Goal: Task Accomplishment & Management: Complete application form

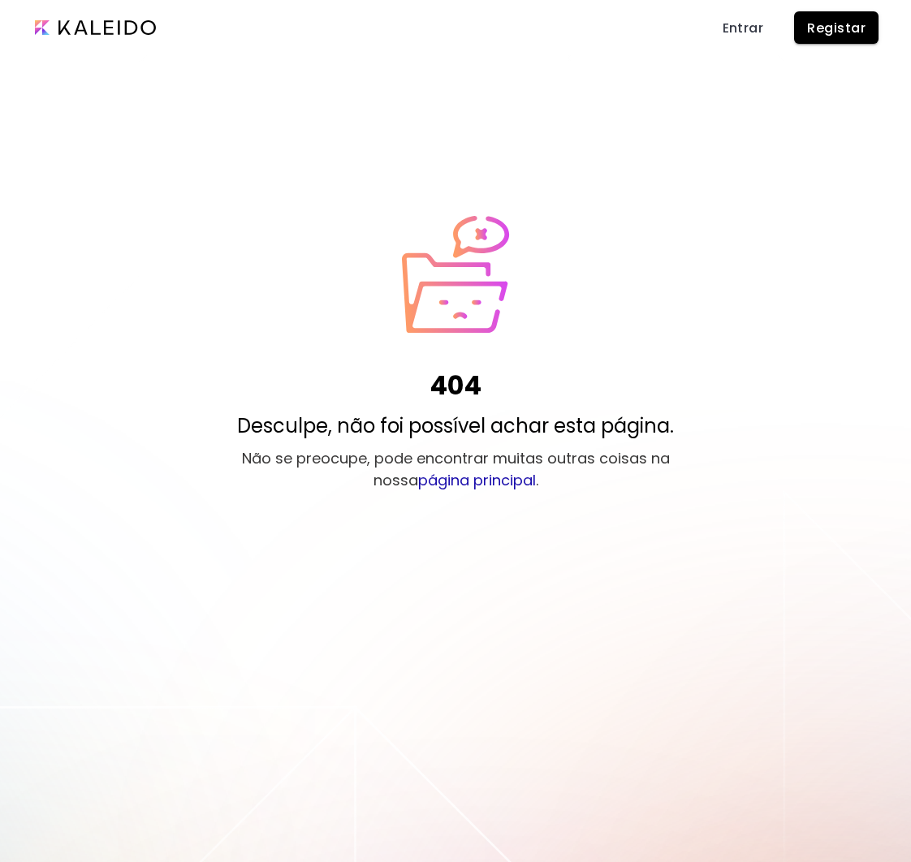
click at [754, 23] on span "Entrar" at bounding box center [743, 27] width 41 height 17
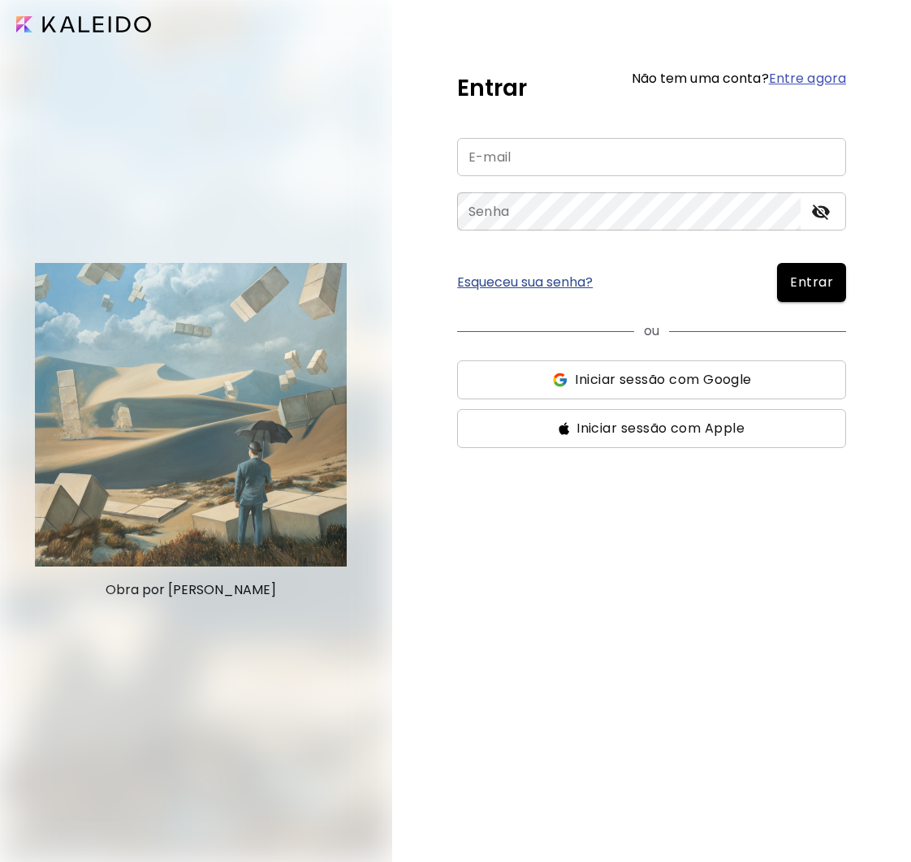
click at [623, 385] on span "Iniciar sessão com Google" at bounding box center [663, 379] width 176 height 19
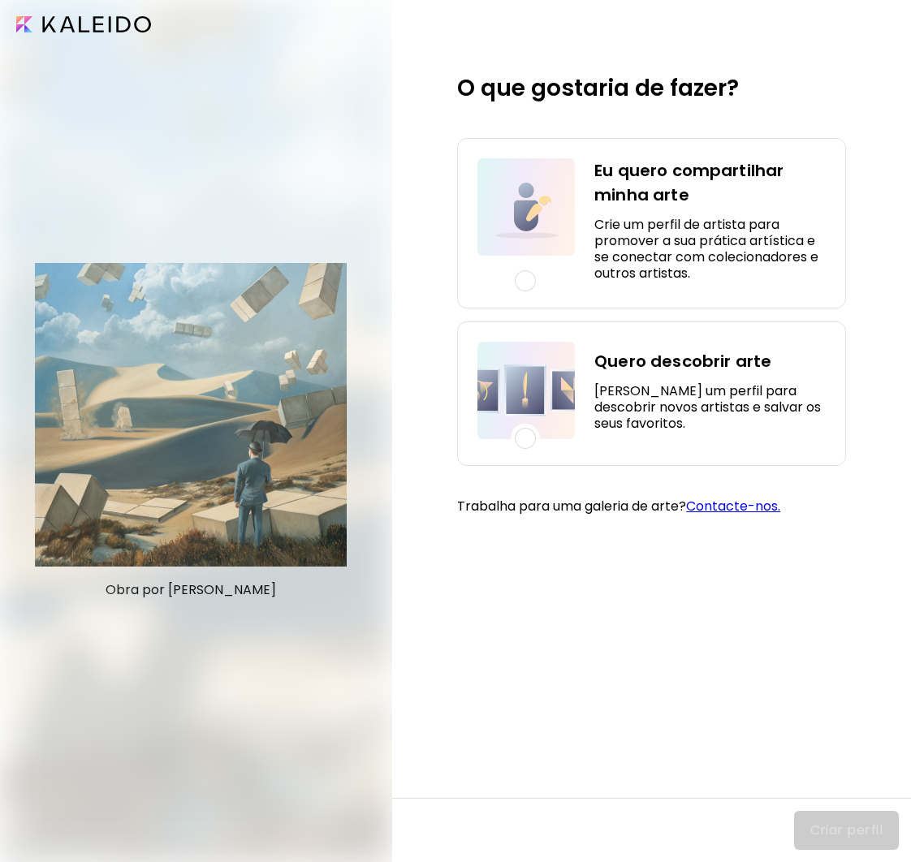
click at [629, 253] on h5 "Crie um perfil de artista para promover a sua prática artística e se conectar c…" at bounding box center [709, 249] width 231 height 65
click at [857, 831] on span "Criar perfil" at bounding box center [846, 830] width 73 height 19
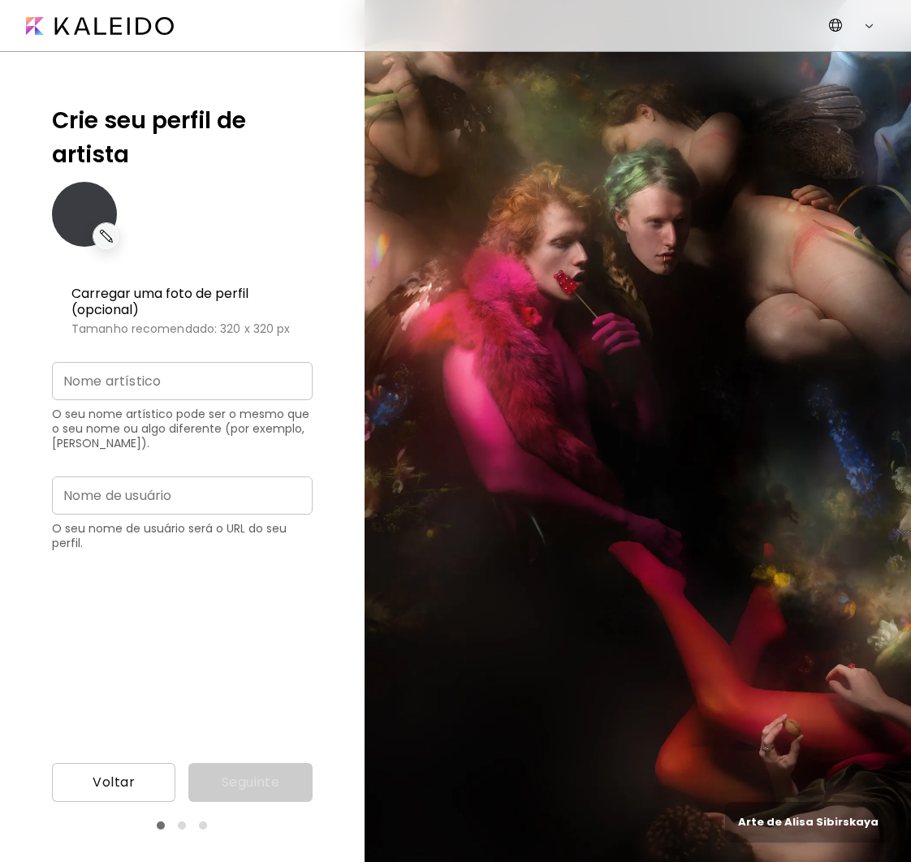
type input "**********"
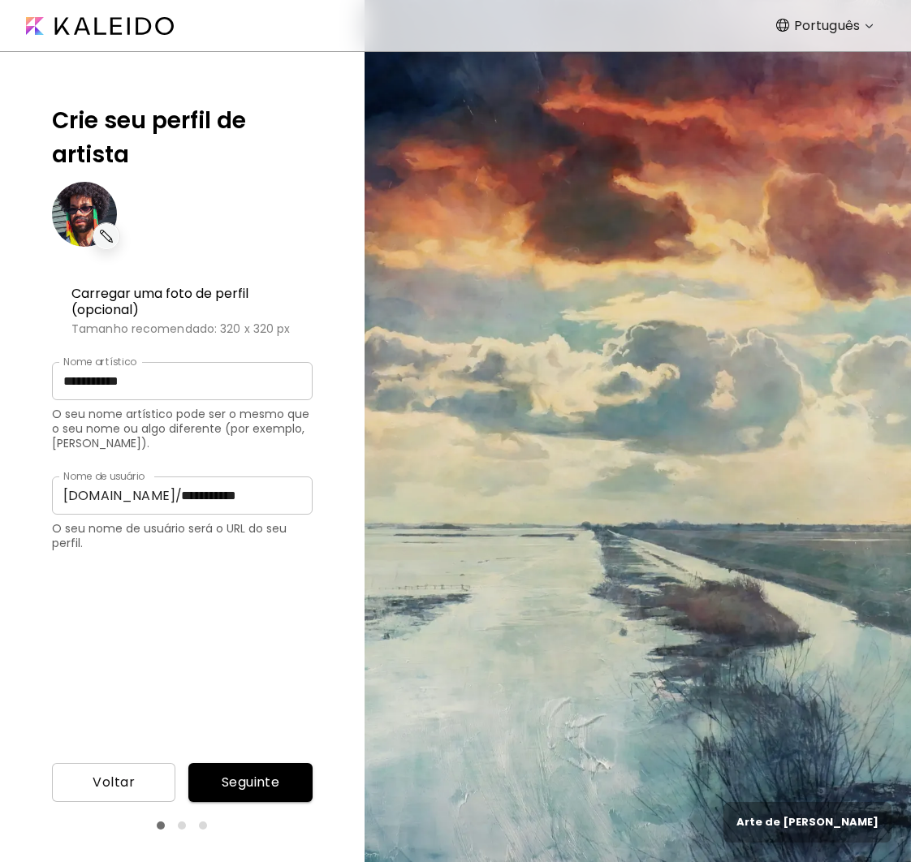
click at [106, 239] on img at bounding box center [106, 236] width 19 height 19
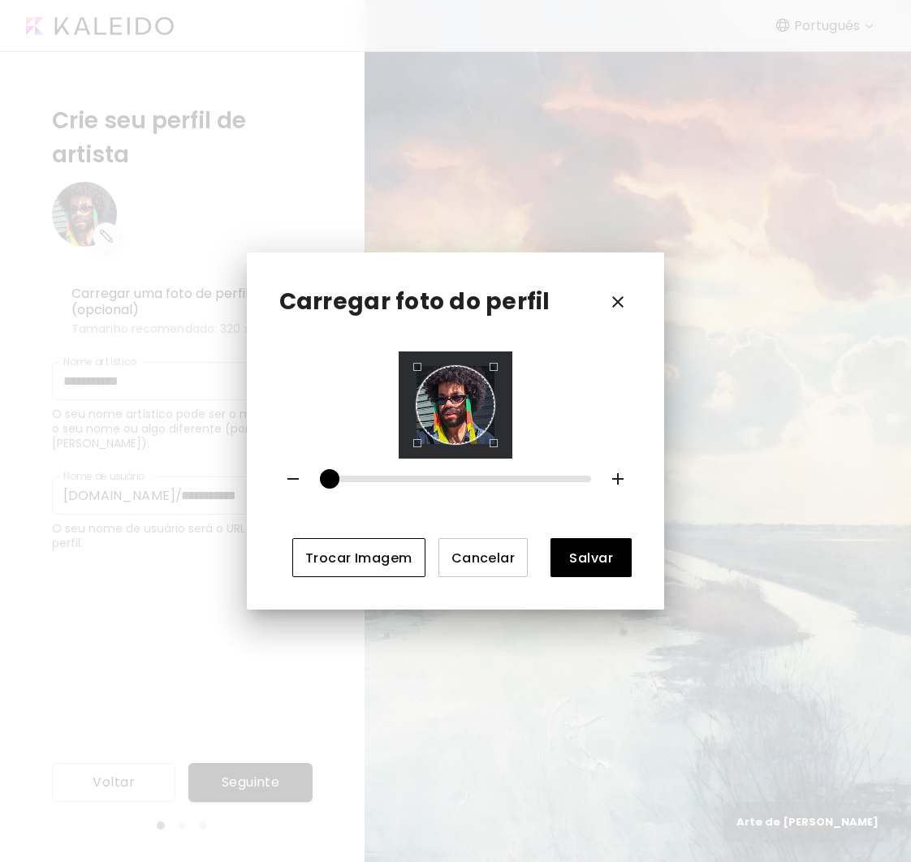
click at [389, 557] on span "Trocar Imagem" at bounding box center [358, 558] width 107 height 17
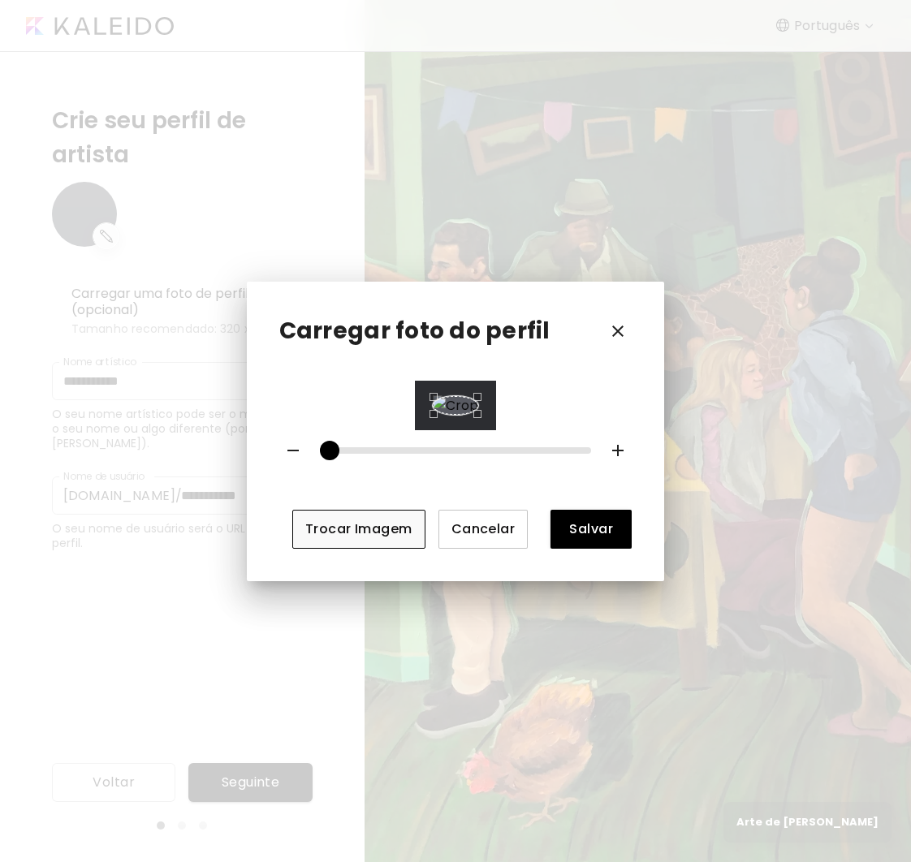
click at [478, 416] on div "Use the arrow keys to move the crop selection area" at bounding box center [455, 405] width 45 height 19
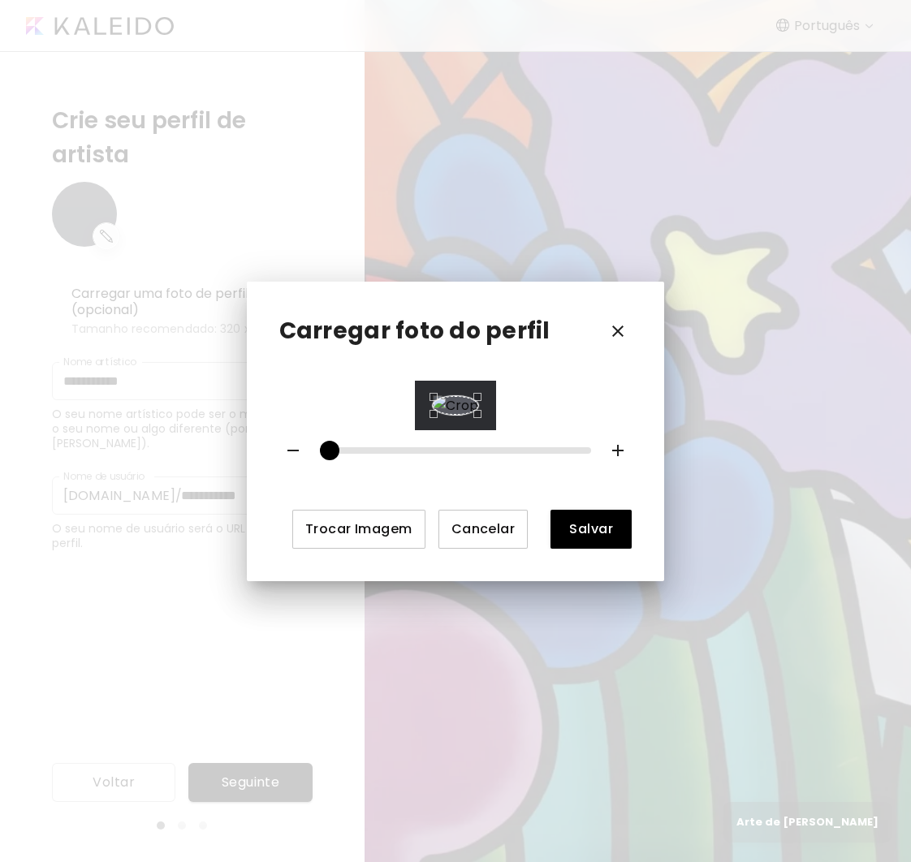
click at [619, 538] on span "Salvar" at bounding box center [591, 529] width 55 height 17
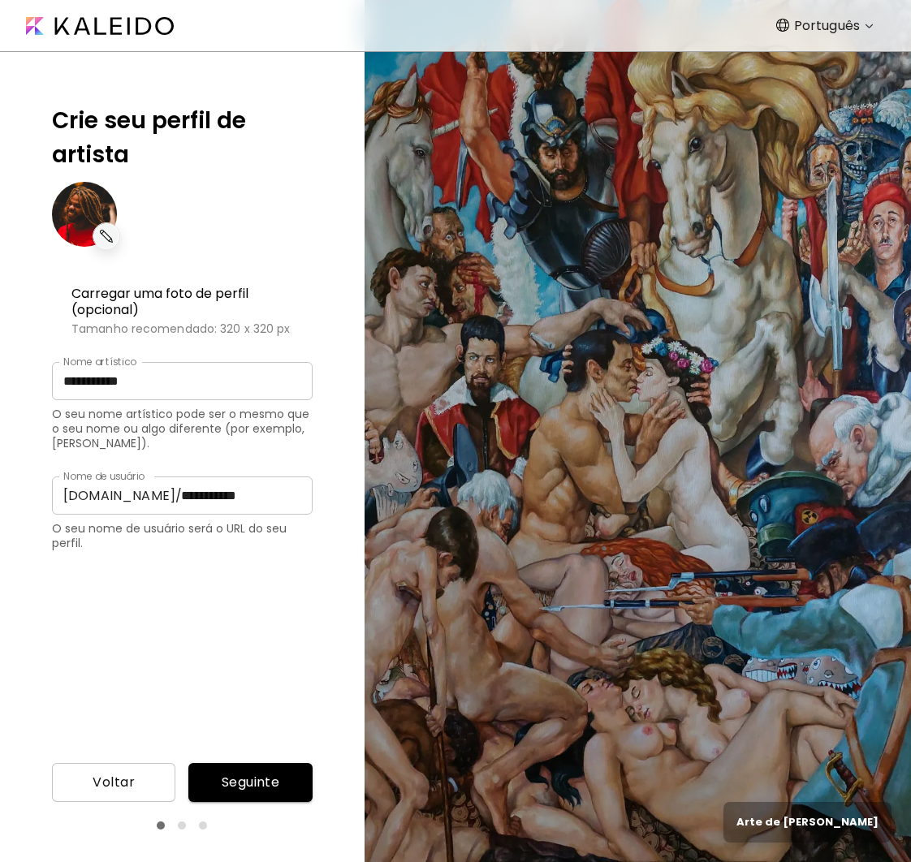
click at [179, 498] on input "**********" at bounding box center [241, 496] width 143 height 38
type input "*********"
click at [274, 780] on span "Seguinte" at bounding box center [249, 782] width 97 height 19
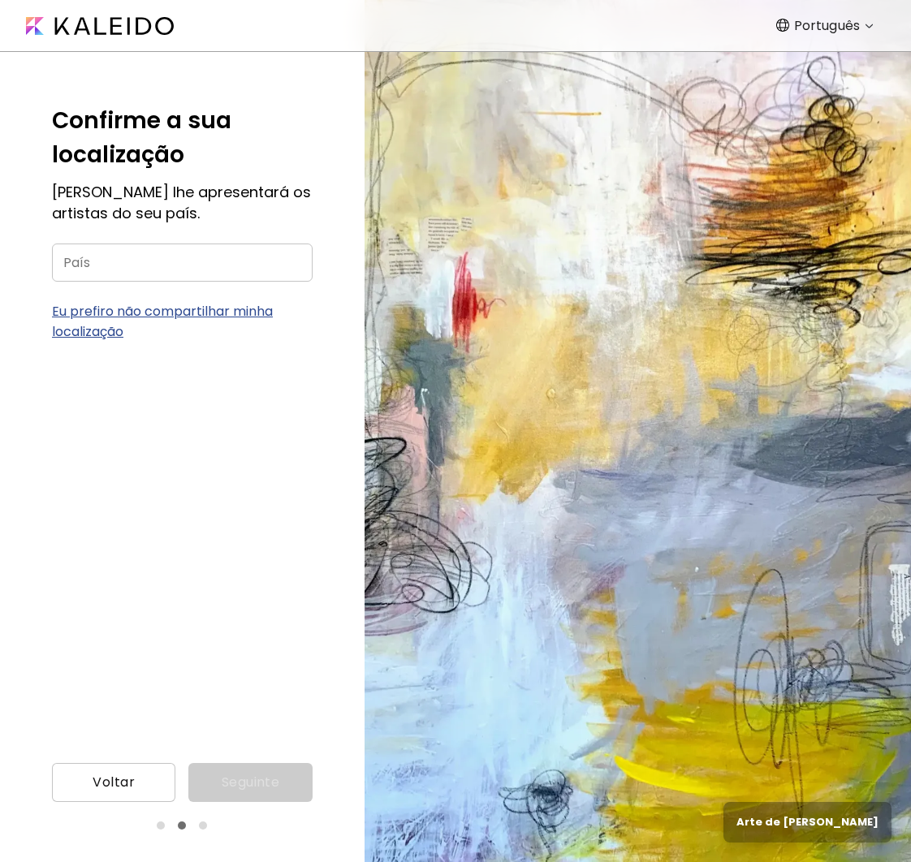
click at [142, 274] on input "País" at bounding box center [182, 263] width 261 height 38
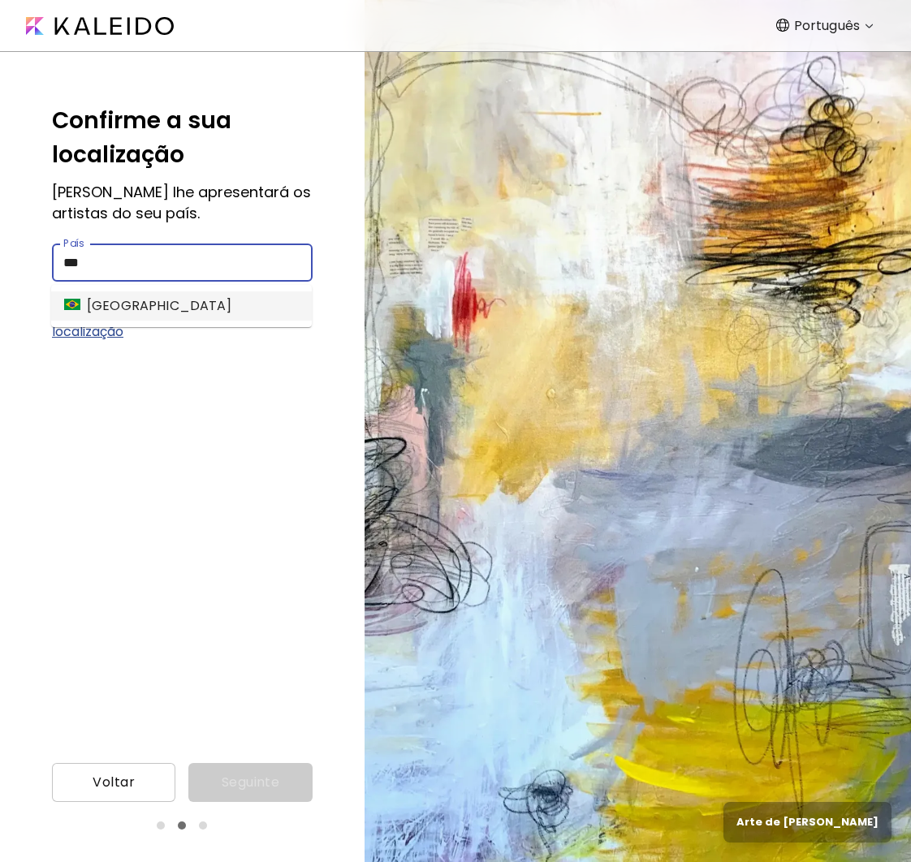
click at [201, 303] on li "[GEOGRAPHIC_DATA]" at bounding box center [181, 306] width 261 height 29
type input "******"
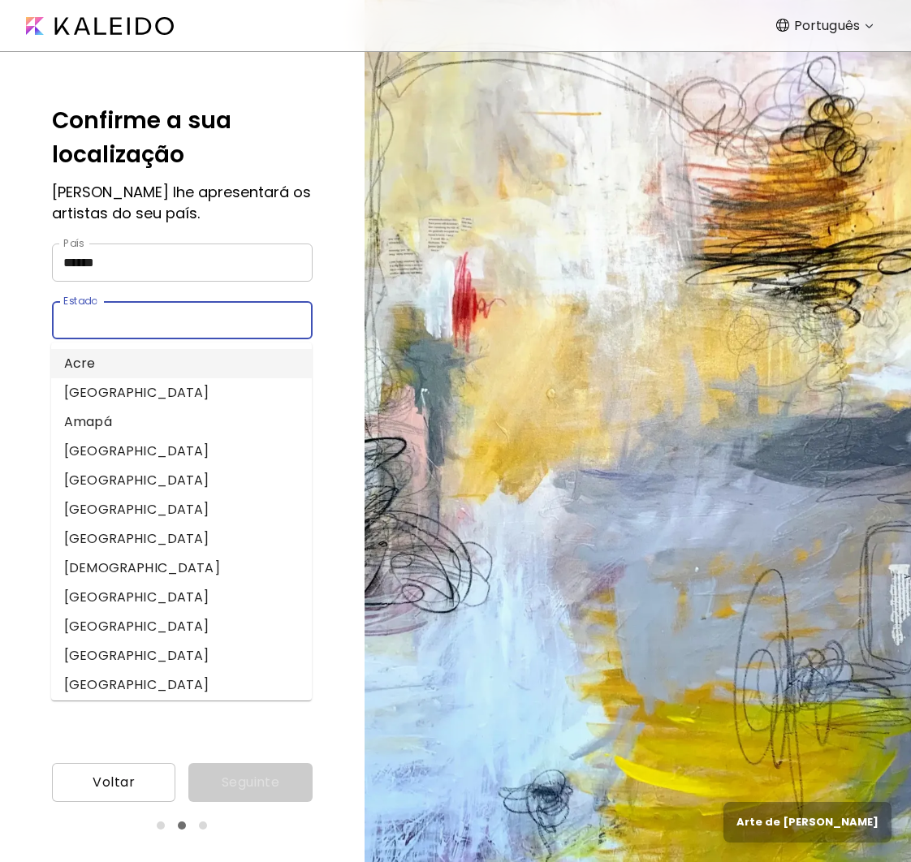
click at [171, 304] on input "Estado" at bounding box center [166, 320] width 229 height 38
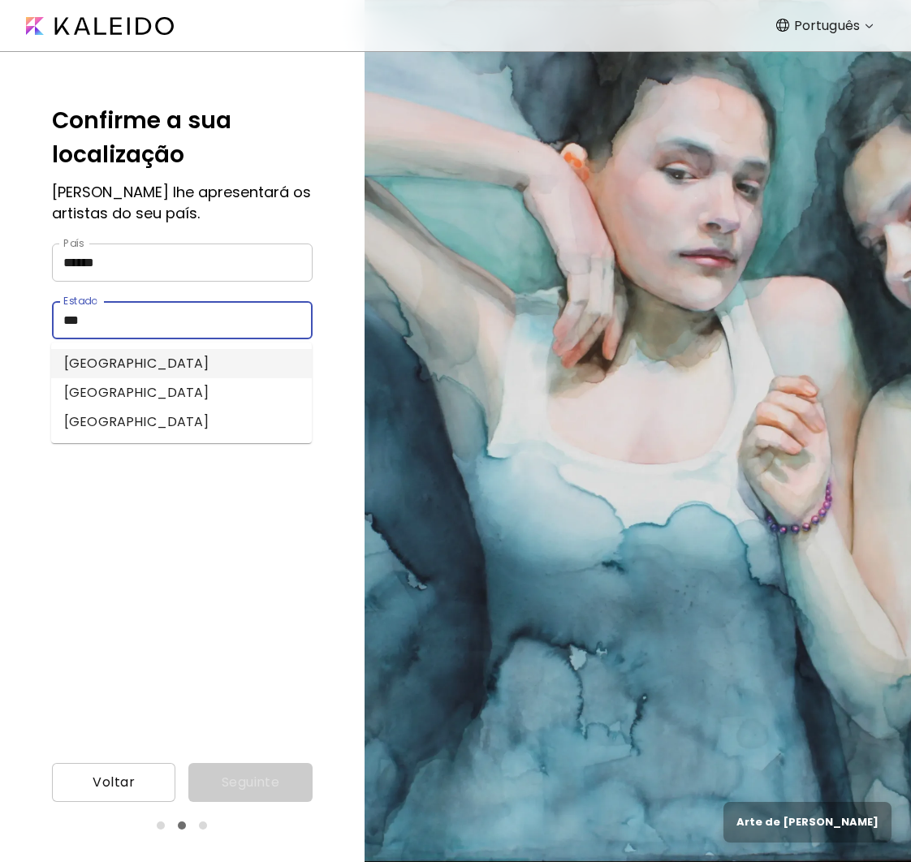
click at [148, 359] on li "[GEOGRAPHIC_DATA]" at bounding box center [181, 363] width 261 height 29
type input "**********"
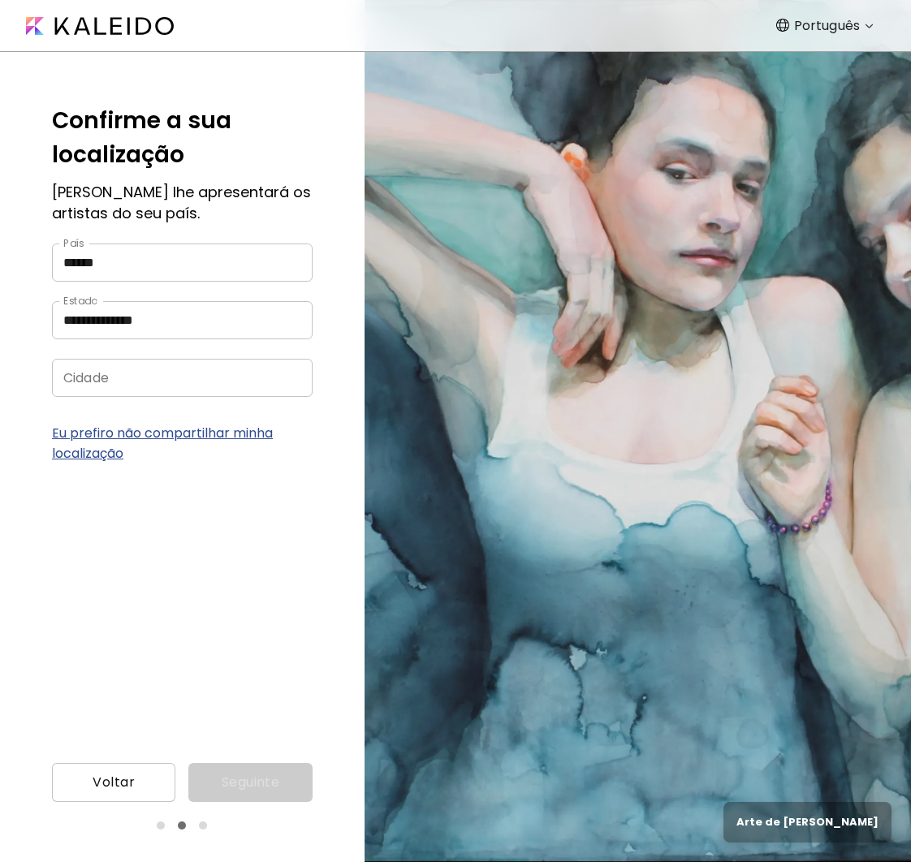
click at [136, 389] on input "Cidade" at bounding box center [166, 378] width 229 height 38
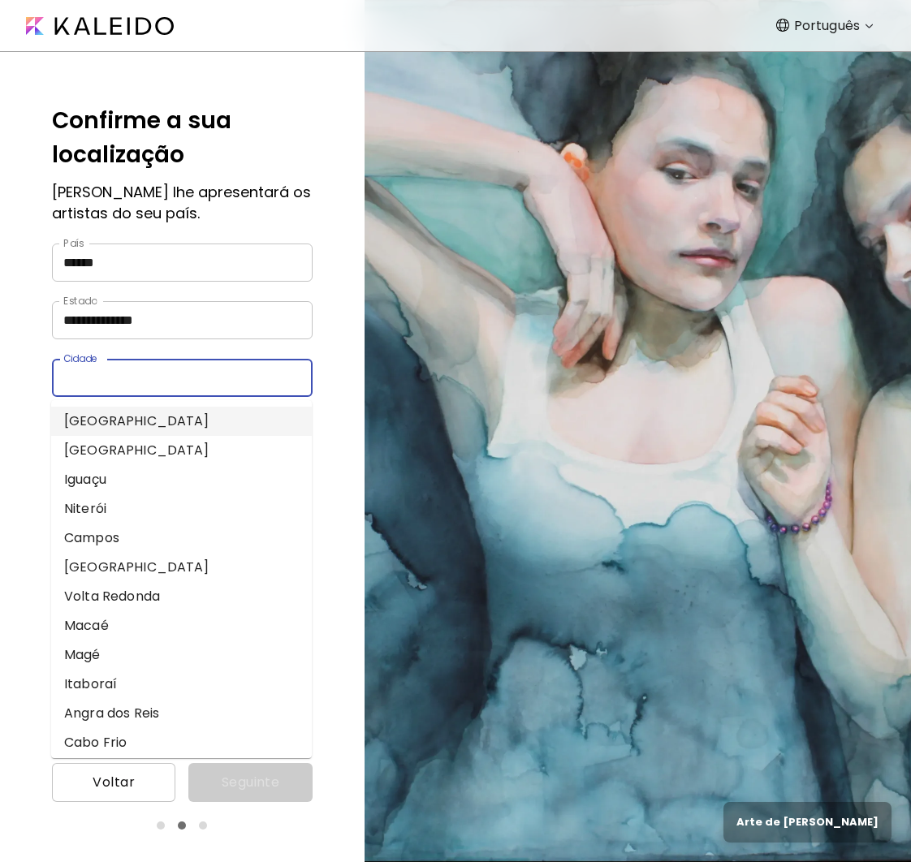
click at [109, 420] on li "[GEOGRAPHIC_DATA]" at bounding box center [181, 421] width 261 height 29
type input "**********"
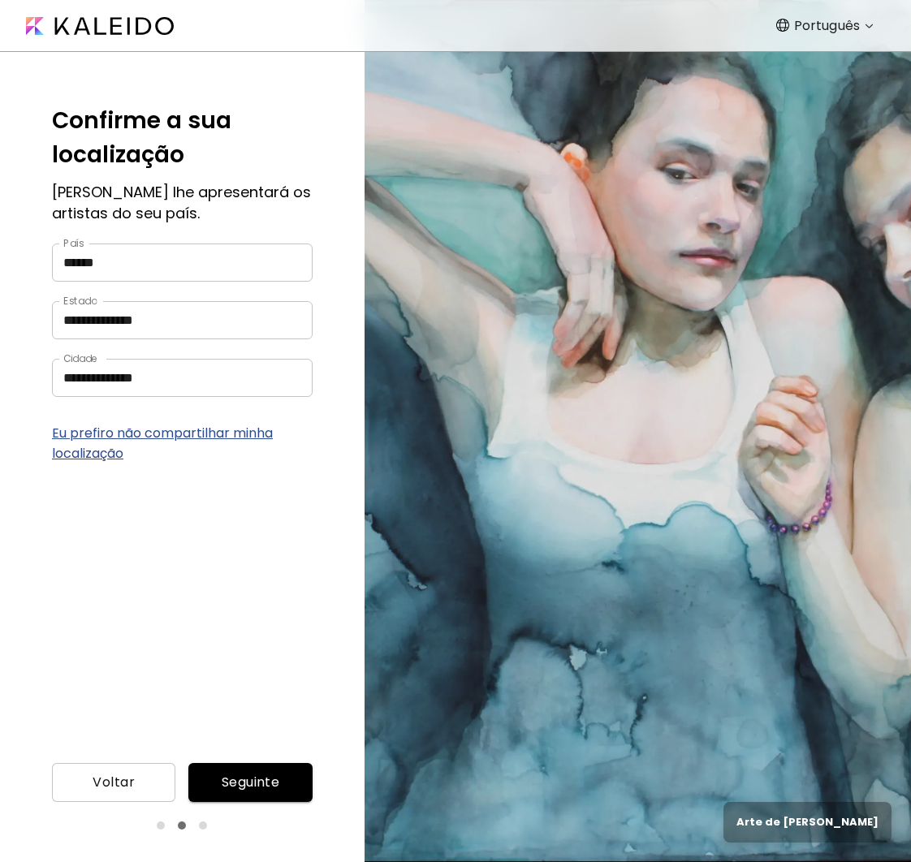
click at [248, 780] on span "Seguinte" at bounding box center [249, 782] width 97 height 19
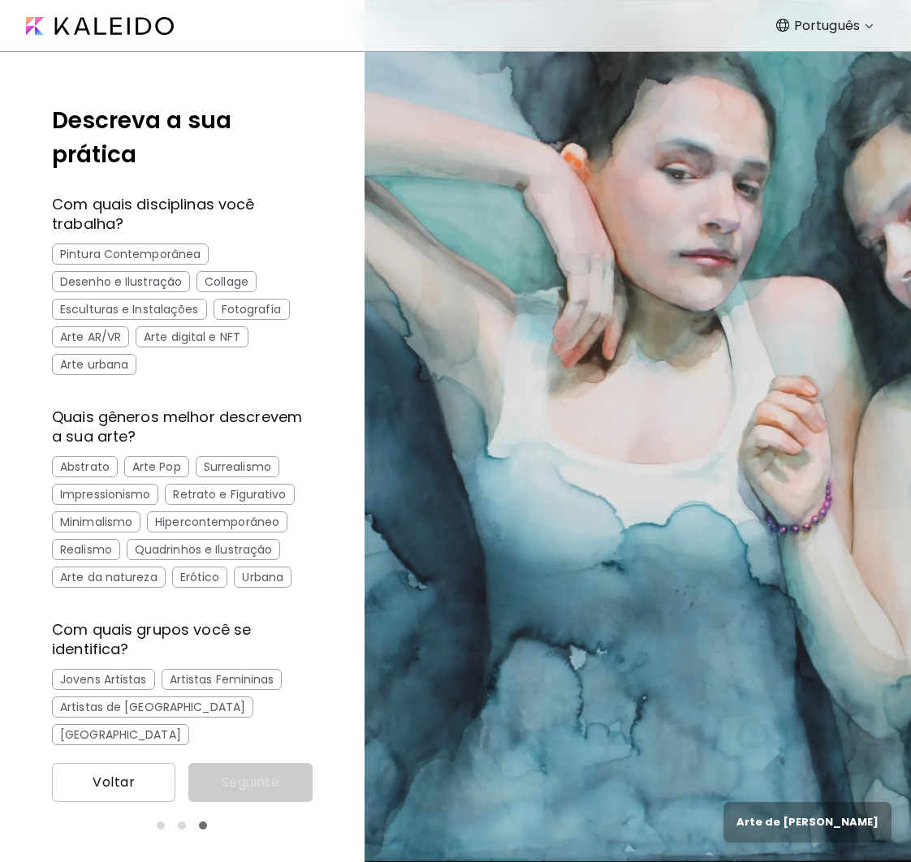
click at [218, 279] on div "Collage" at bounding box center [227, 281] width 60 height 21
click at [170, 311] on div "Esculturas e Instalações" at bounding box center [129, 309] width 155 height 21
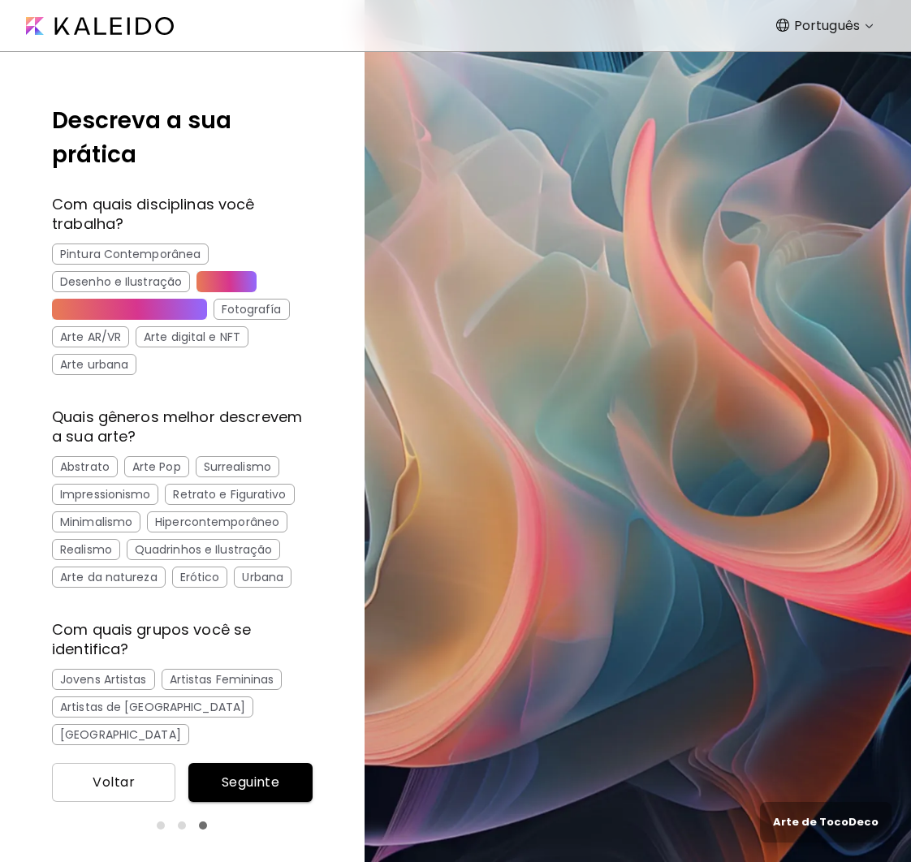
click at [195, 339] on div "Arte digital e NFT" at bounding box center [192, 336] width 113 height 21
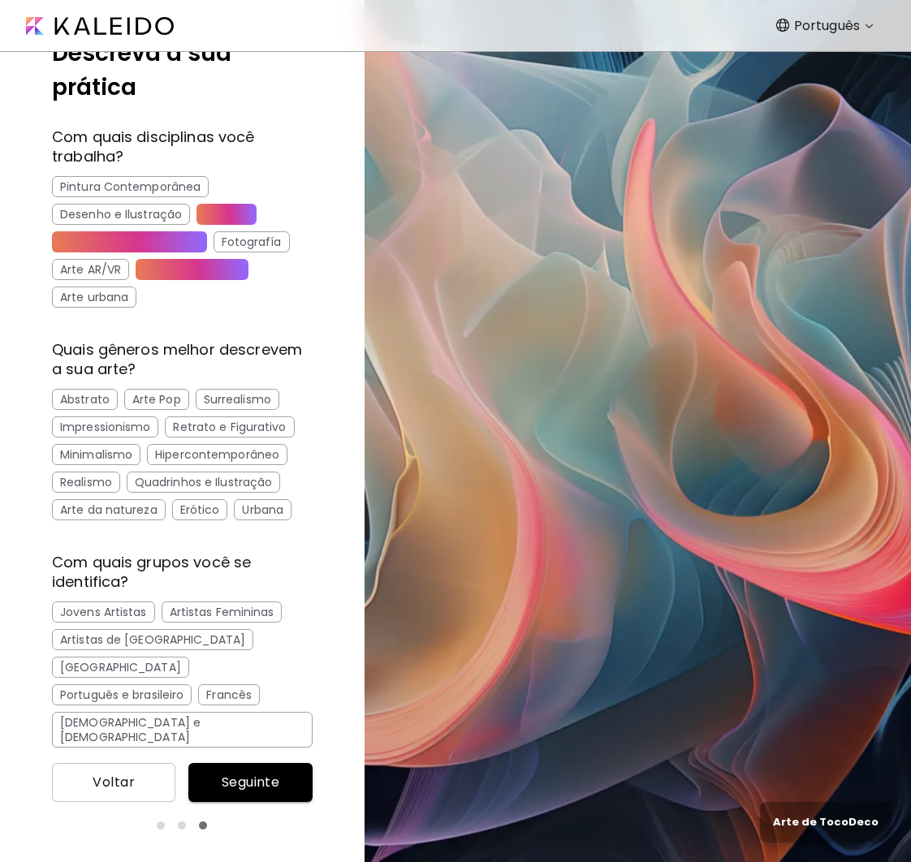
scroll to position [68, 0]
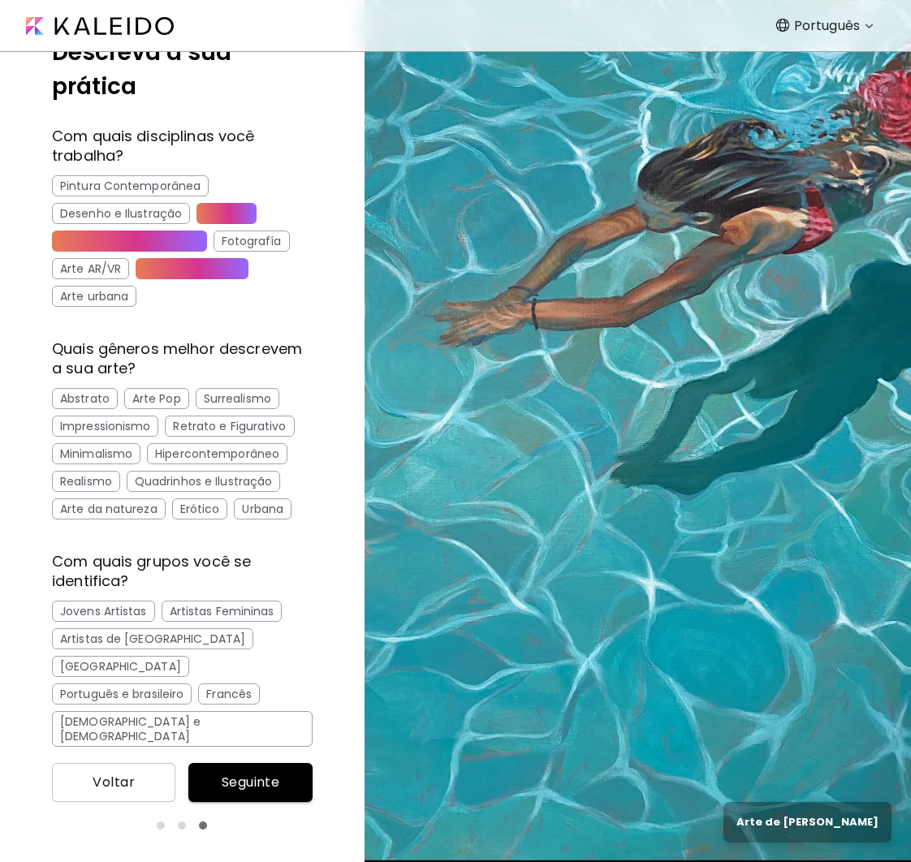
click at [102, 399] on div "Abstrato" at bounding box center [85, 398] width 66 height 21
click at [156, 391] on div "Arte Pop" at bounding box center [156, 398] width 65 height 21
click at [237, 395] on div "Surrealismo" at bounding box center [238, 398] width 84 height 21
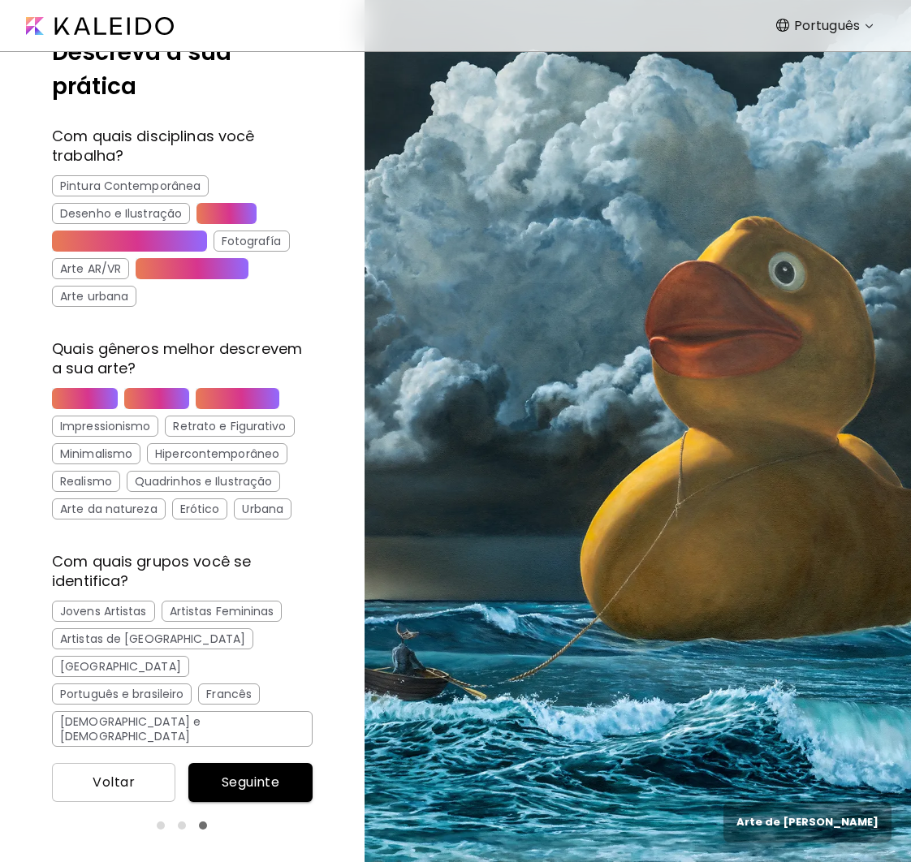
click at [134, 510] on div "Arte da natureza" at bounding box center [109, 509] width 114 height 21
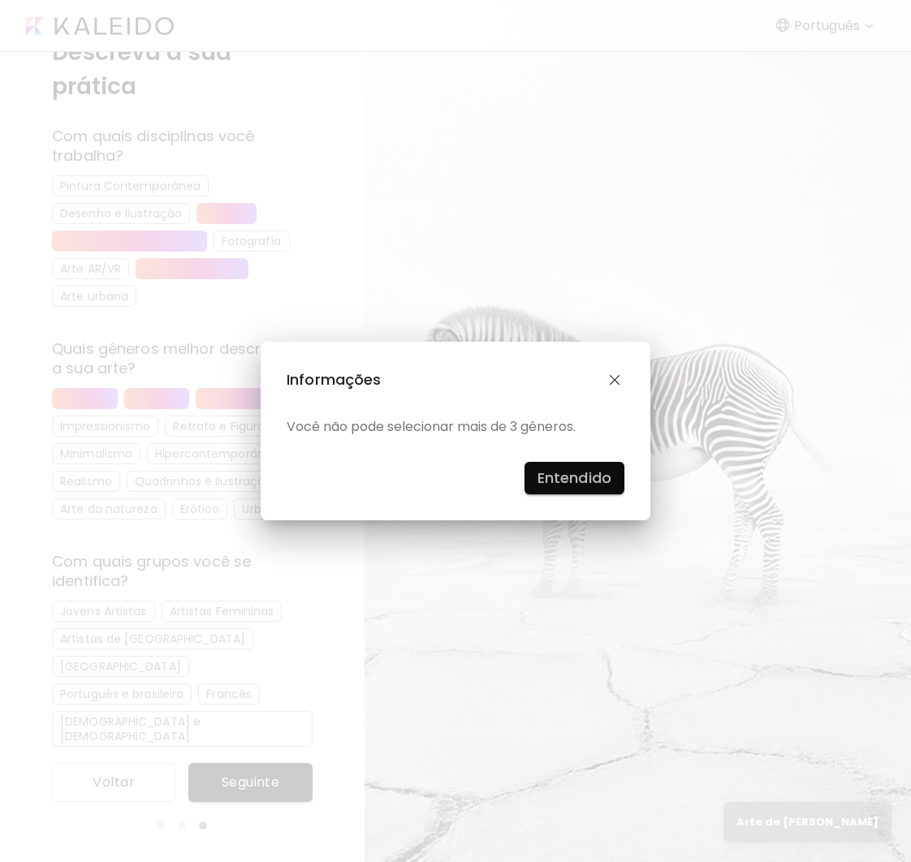
click at [582, 477] on h4 "Entendido" at bounding box center [575, 478] width 74 height 24
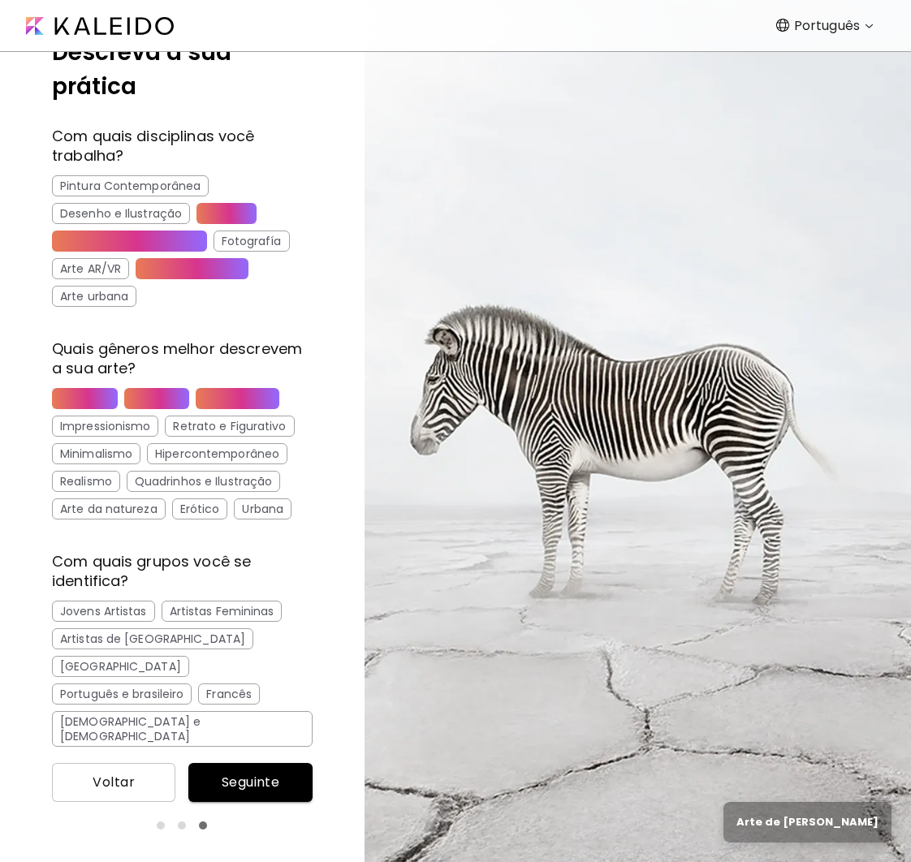
click at [91, 396] on div "Abstrato" at bounding box center [85, 398] width 66 height 21
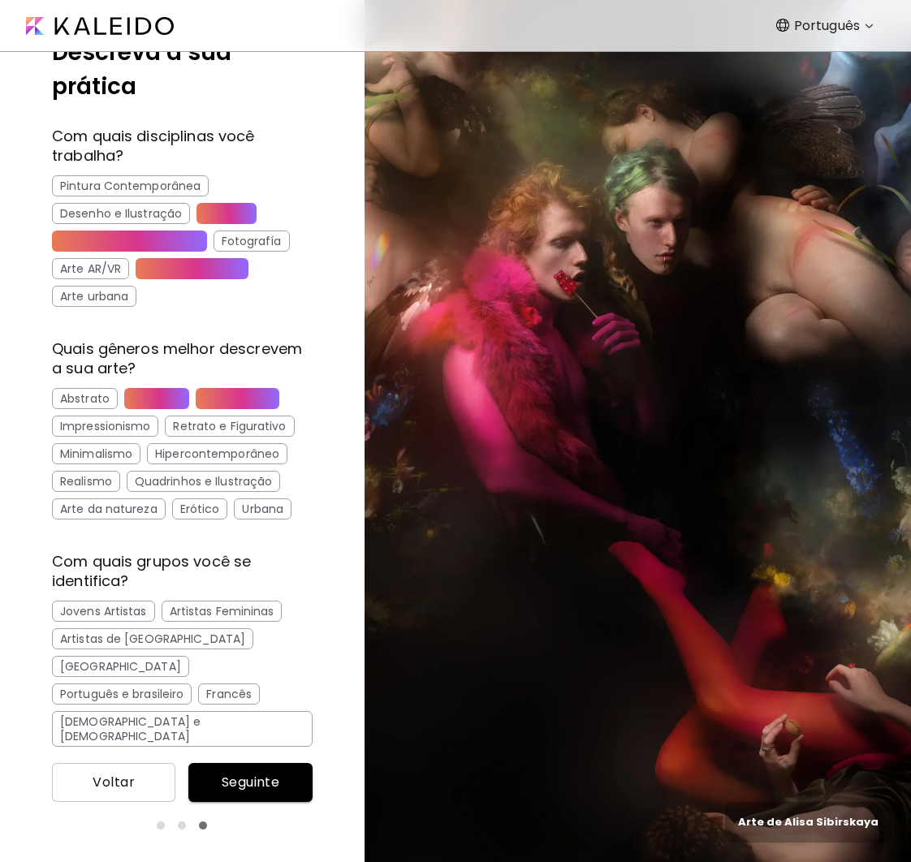
click at [132, 508] on div "Arte da natureza" at bounding box center [109, 509] width 114 height 21
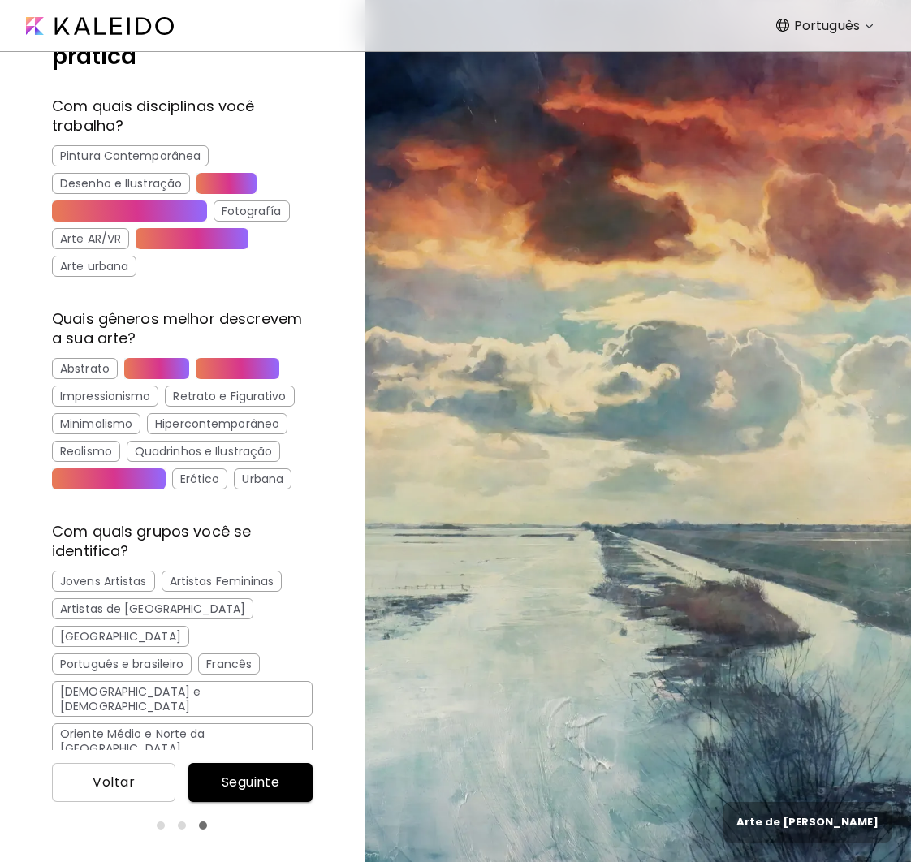
scroll to position [138, 0]
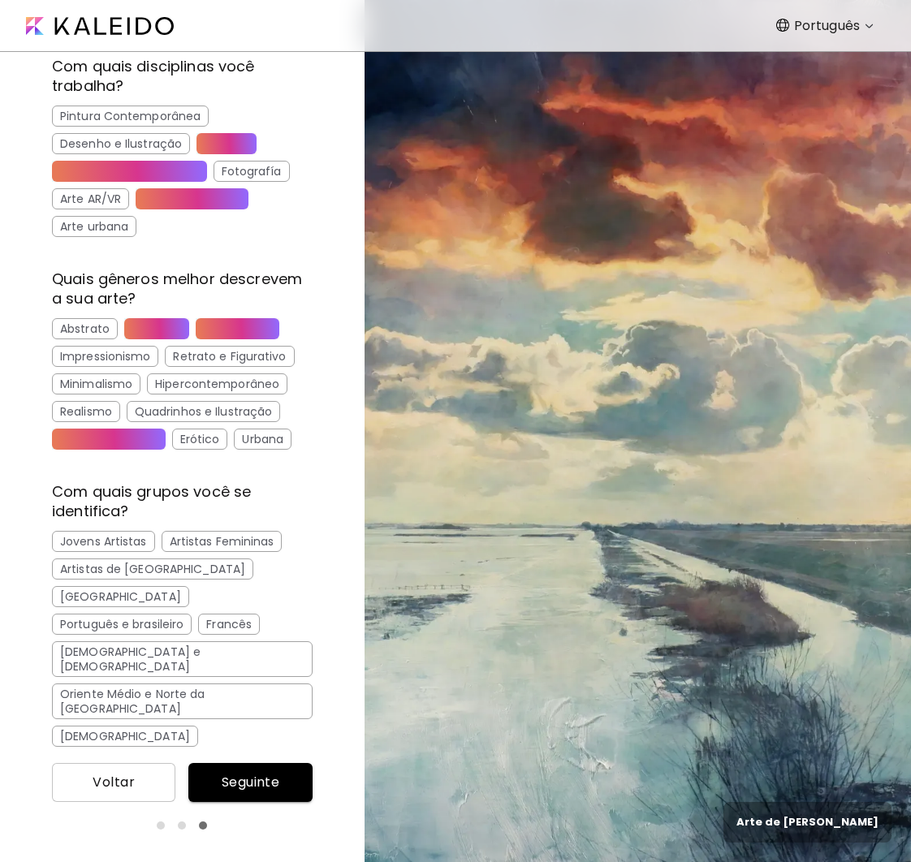
click at [189, 586] on div "[GEOGRAPHIC_DATA]" at bounding box center [120, 596] width 137 height 21
click at [166, 614] on div "Português e brasileiro" at bounding box center [122, 624] width 140 height 21
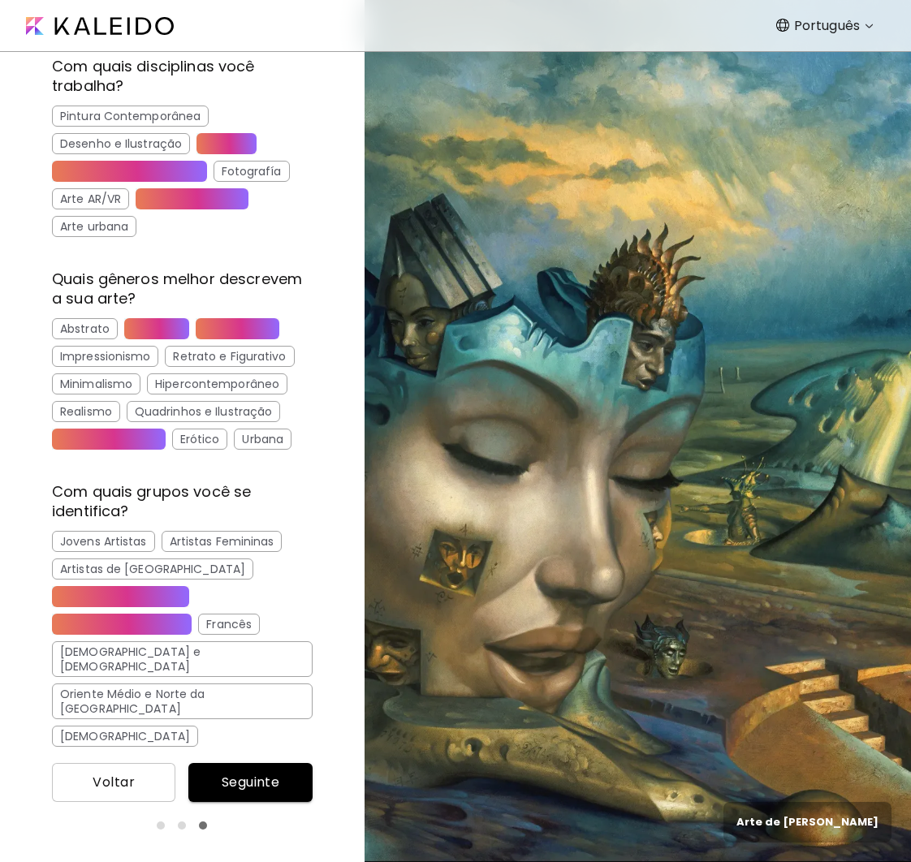
click at [92, 726] on div "[DEMOGRAPHIC_DATA]" at bounding box center [125, 736] width 146 height 21
click at [118, 547] on div "Jovens Artistas" at bounding box center [103, 541] width 103 height 21
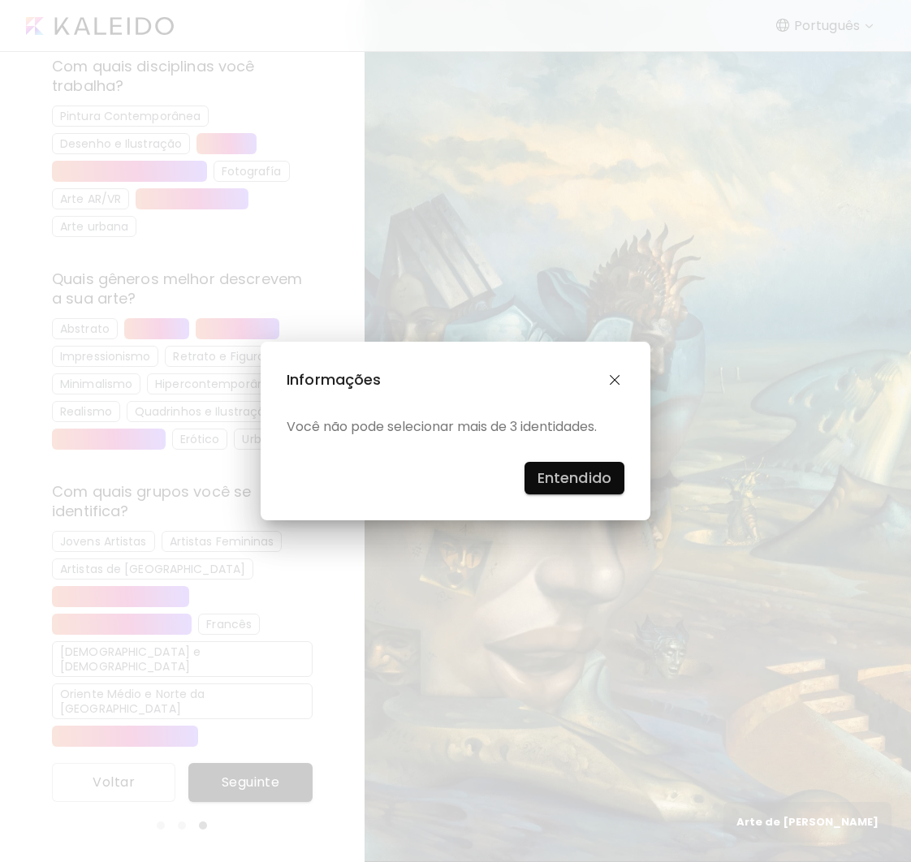
click at [572, 478] on h4 "Entendido" at bounding box center [575, 478] width 74 height 24
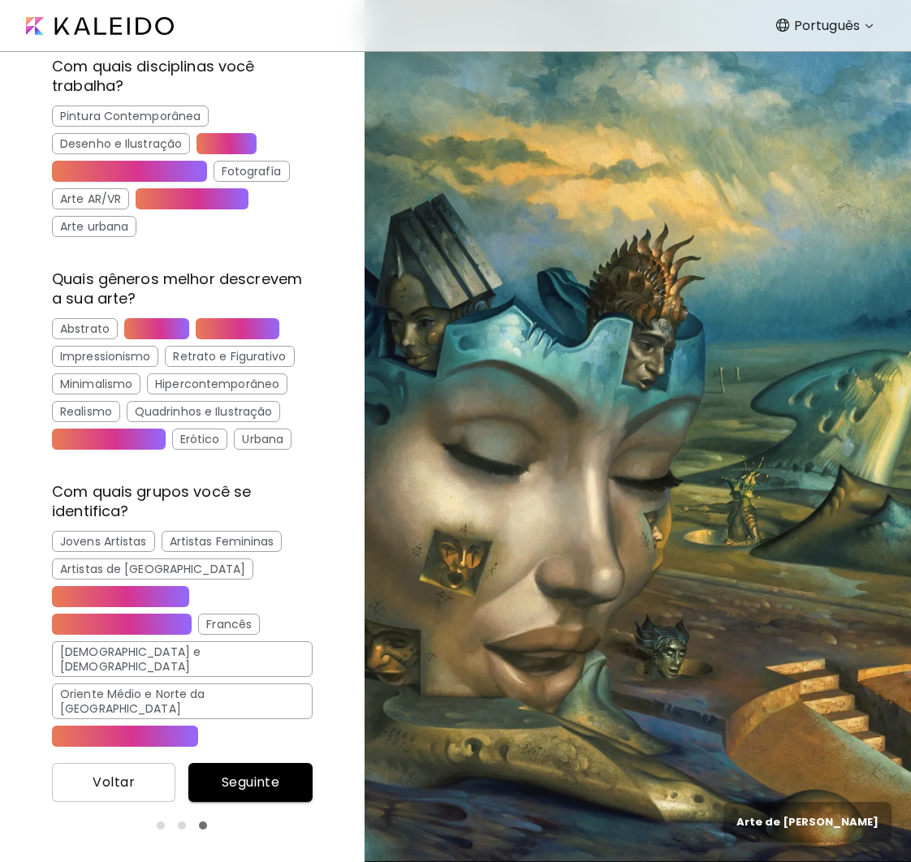
click at [263, 784] on span "Seguinte" at bounding box center [249, 782] width 97 height 19
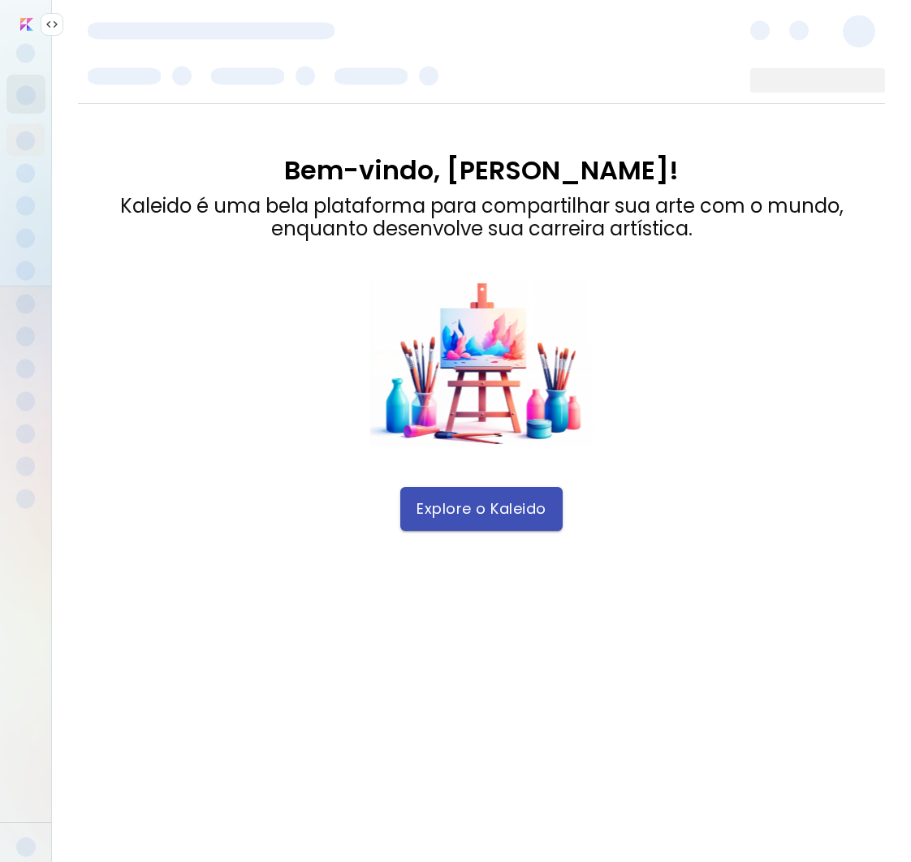
click at [481, 516] on span "Explore o Kaleido" at bounding box center [482, 509] width 130 height 18
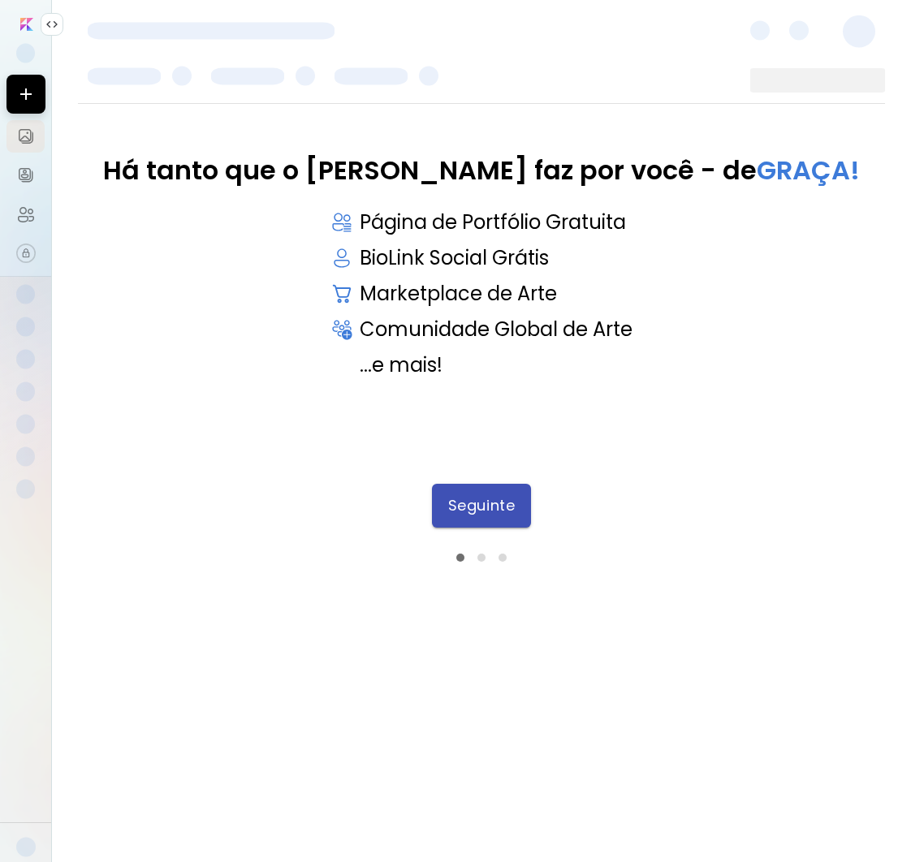
click at [500, 515] on span "Seguinte" at bounding box center [481, 506] width 67 height 18
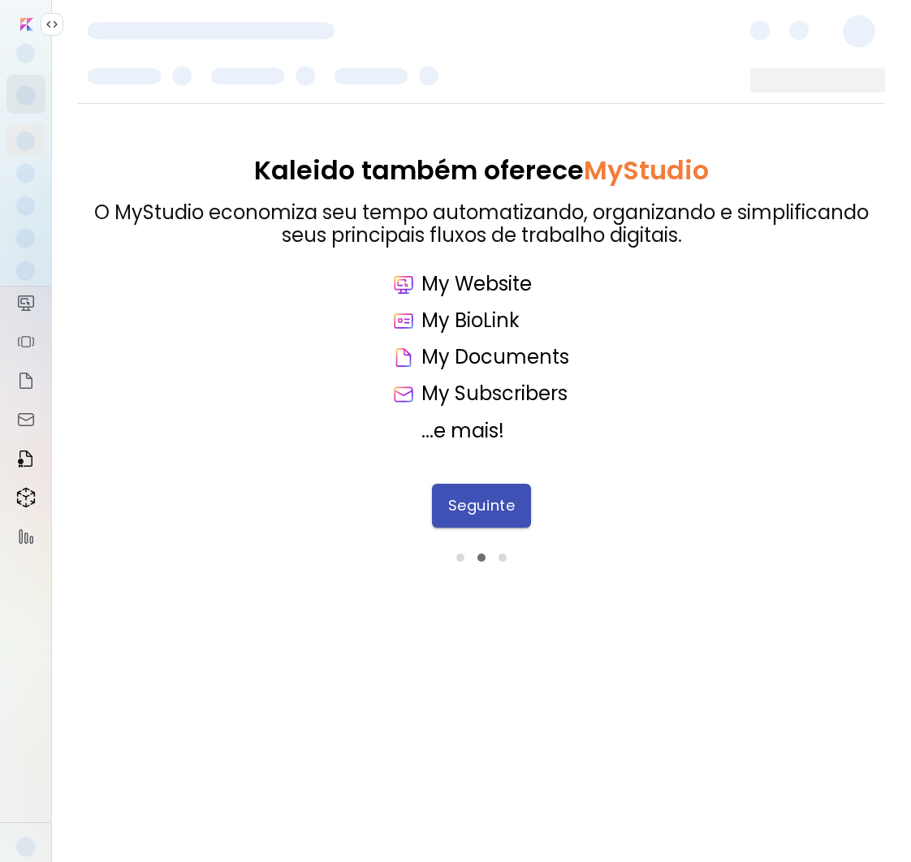
click at [495, 511] on span "Seguinte" at bounding box center [481, 506] width 67 height 18
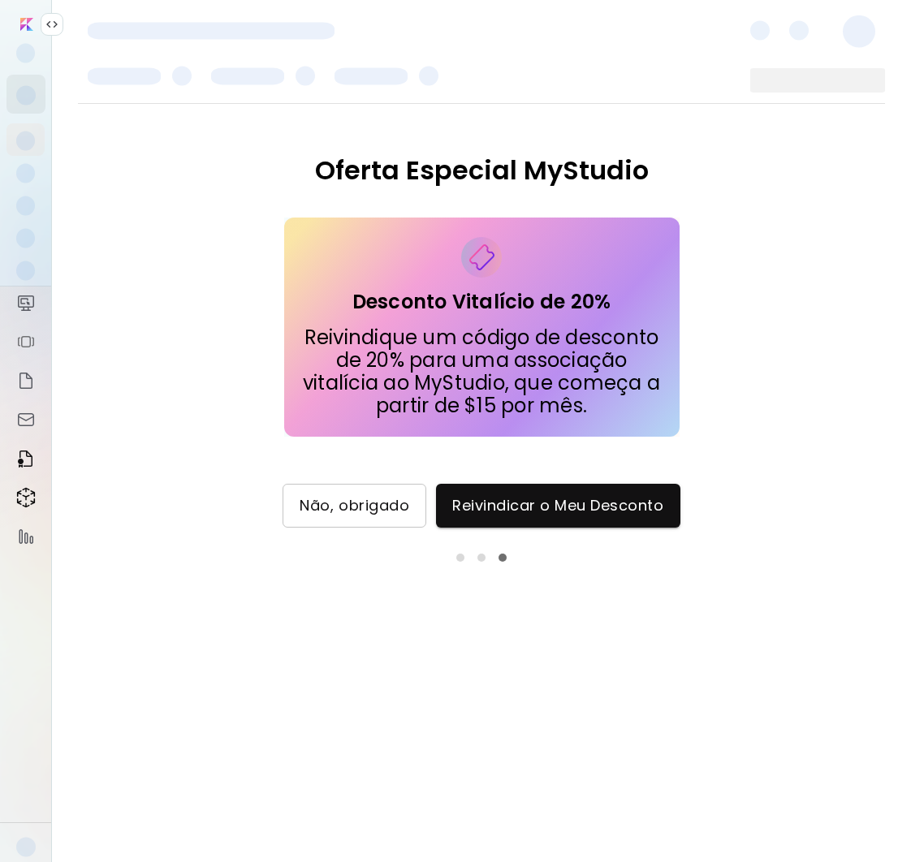
click at [384, 504] on span "Não, obrigado" at bounding box center [355, 506] width 110 height 18
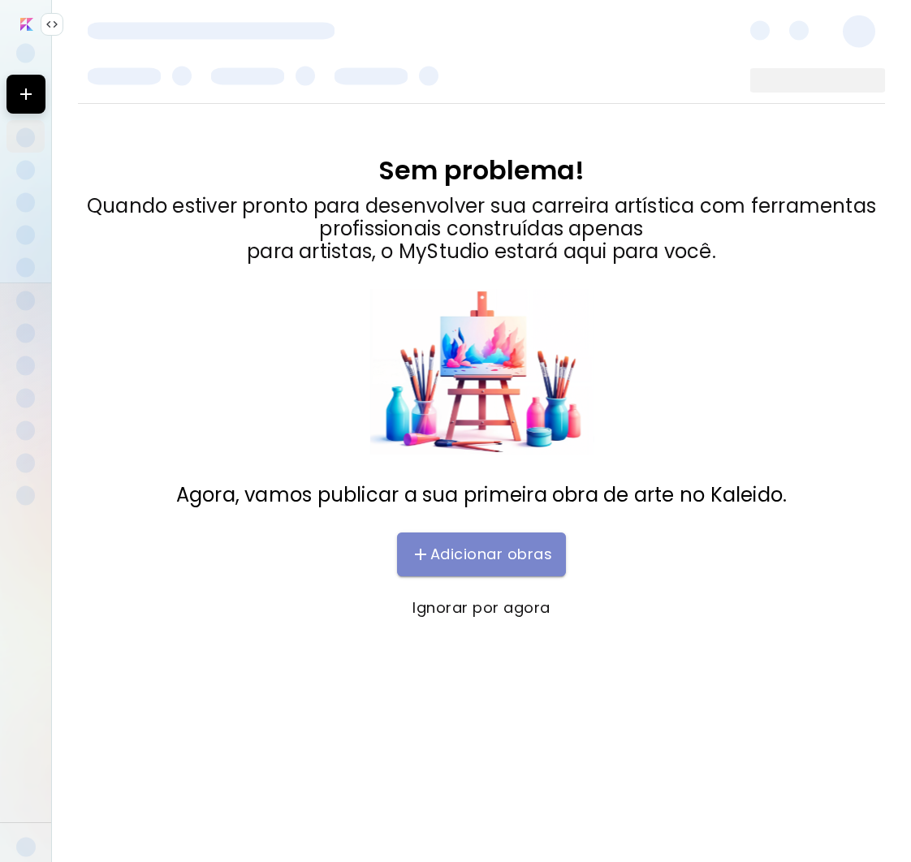
click at [486, 552] on span "Adicionar obras" at bounding box center [481, 554] width 136 height 19
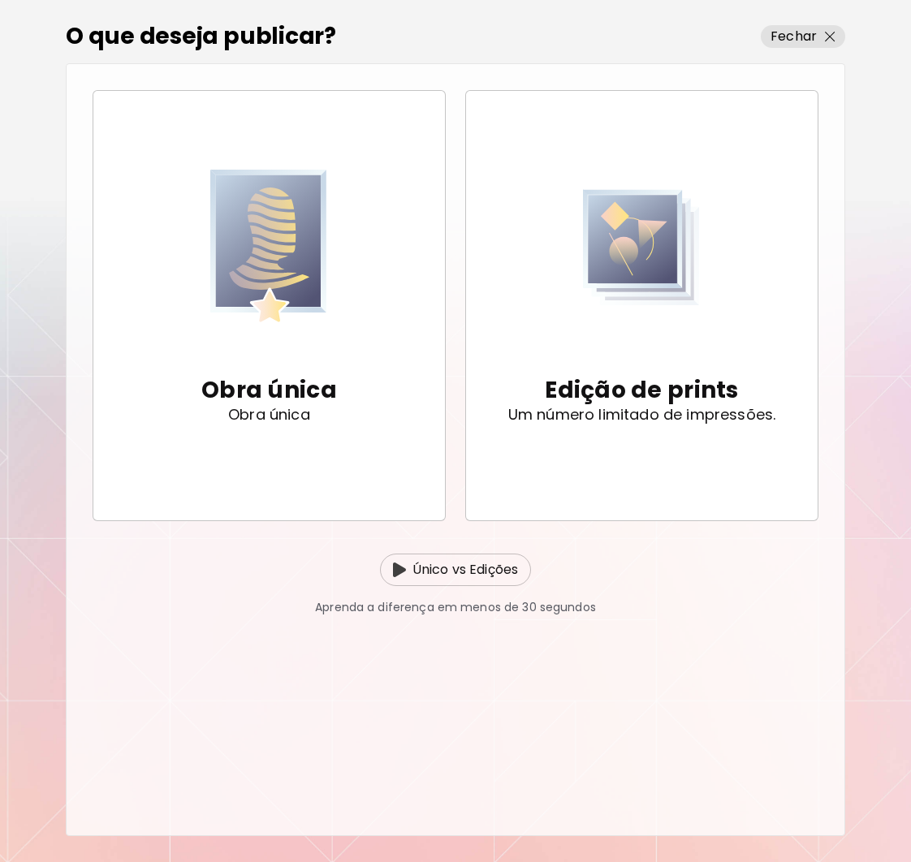
click at [482, 572] on p "Único vs Edições" at bounding box center [466, 569] width 106 height 19
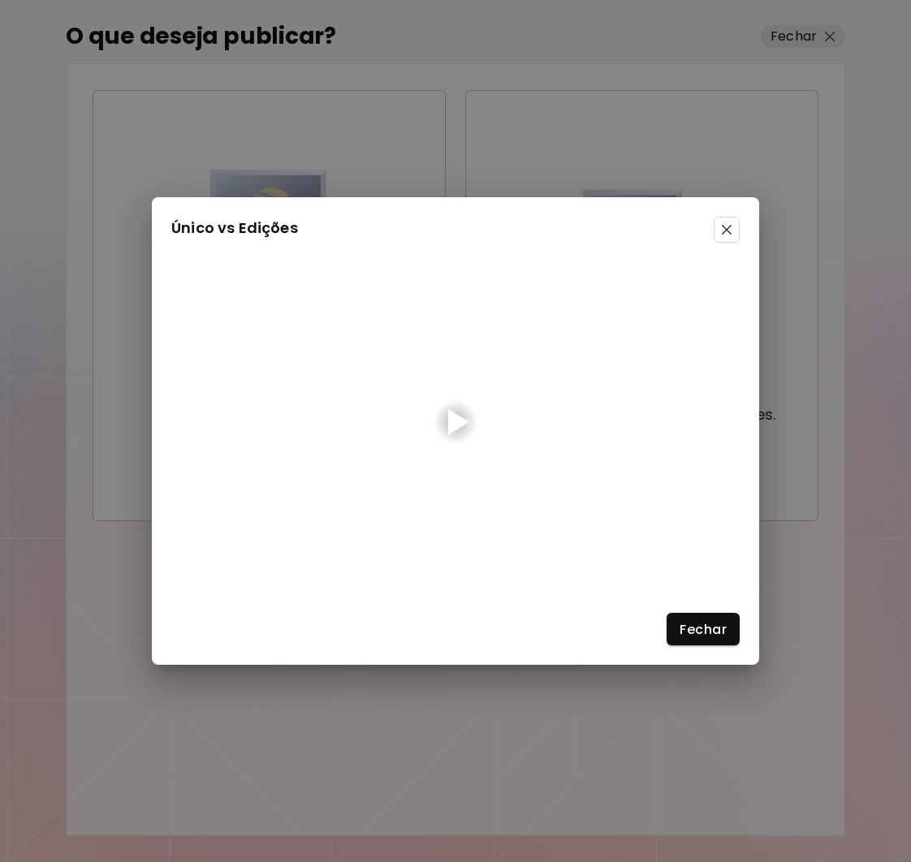
click at [453, 418] on div at bounding box center [458, 422] width 21 height 26
click at [728, 229] on img at bounding box center [727, 230] width 11 height 11
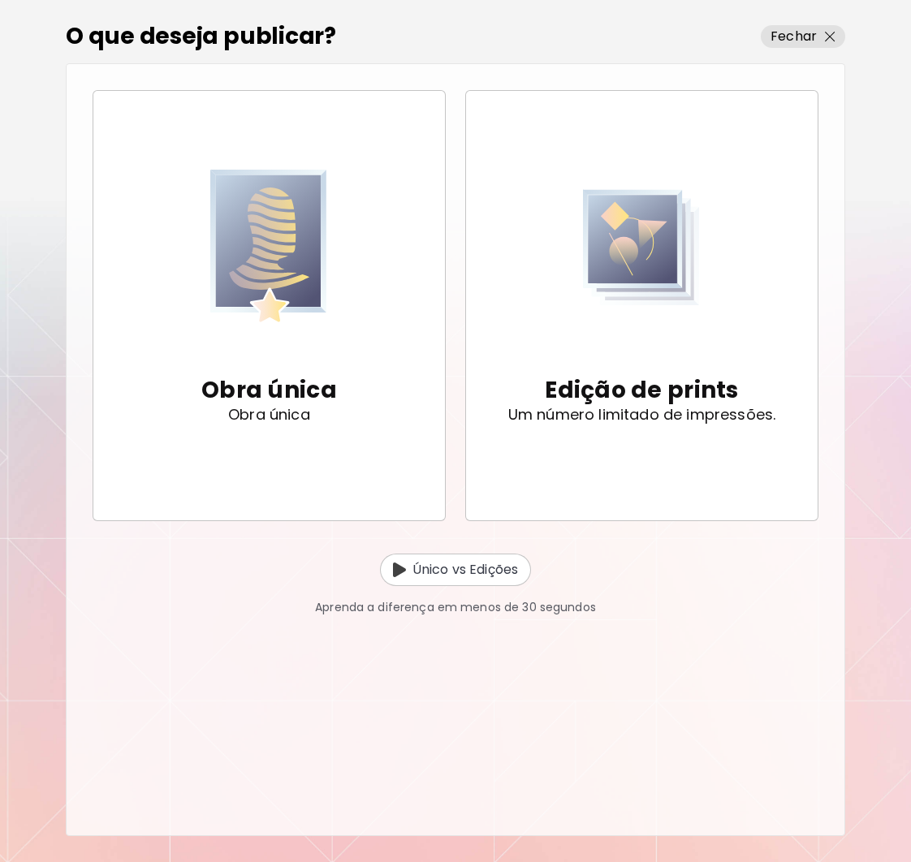
click at [821, 32] on span "Fechar" at bounding box center [803, 36] width 65 height 19
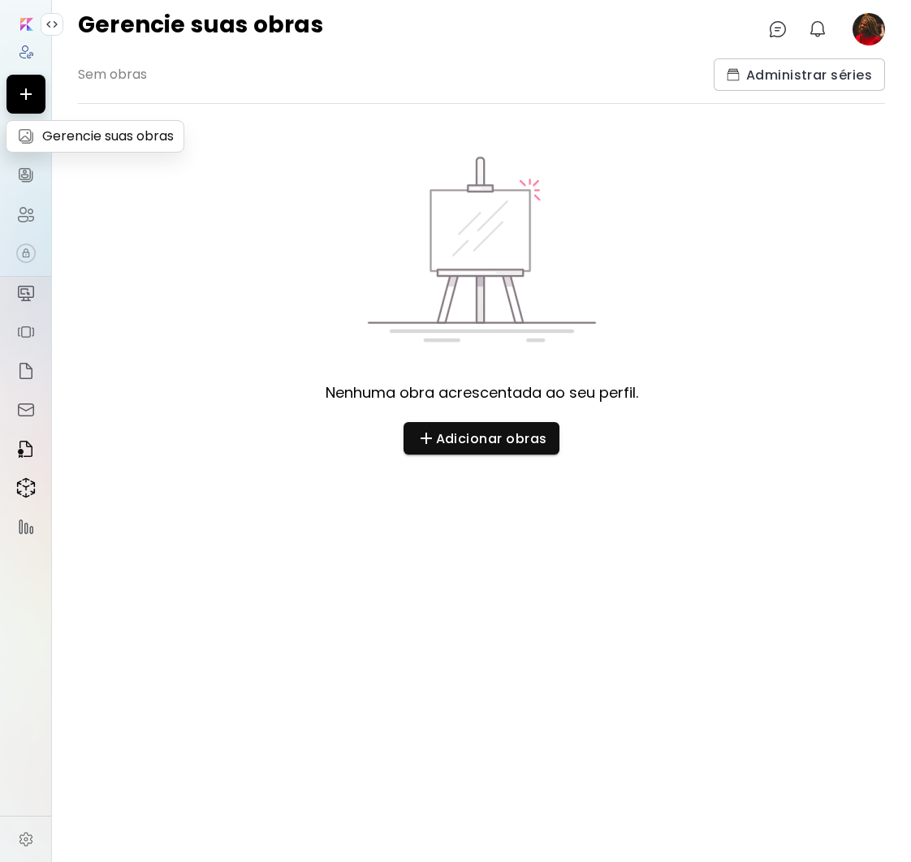
click at [28, 137] on img at bounding box center [25, 136] width 19 height 19
click at [28, 177] on img at bounding box center [25, 175] width 19 height 19
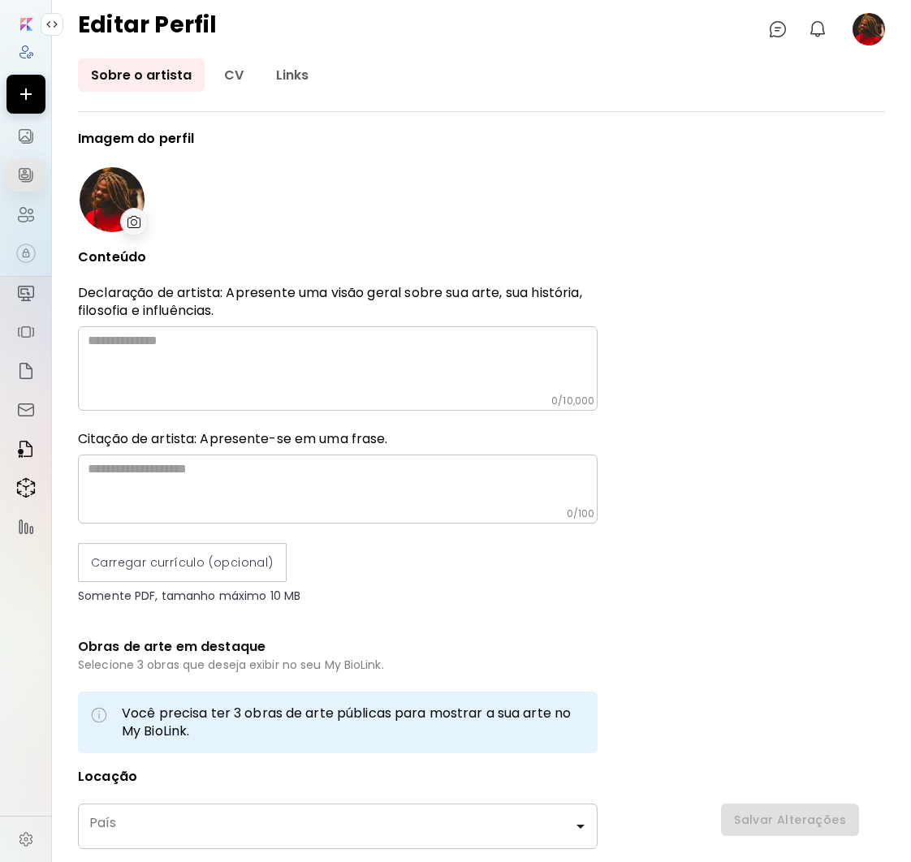
type input "******"
click at [229, 70] on link "CV" at bounding box center [233, 74] width 45 height 33
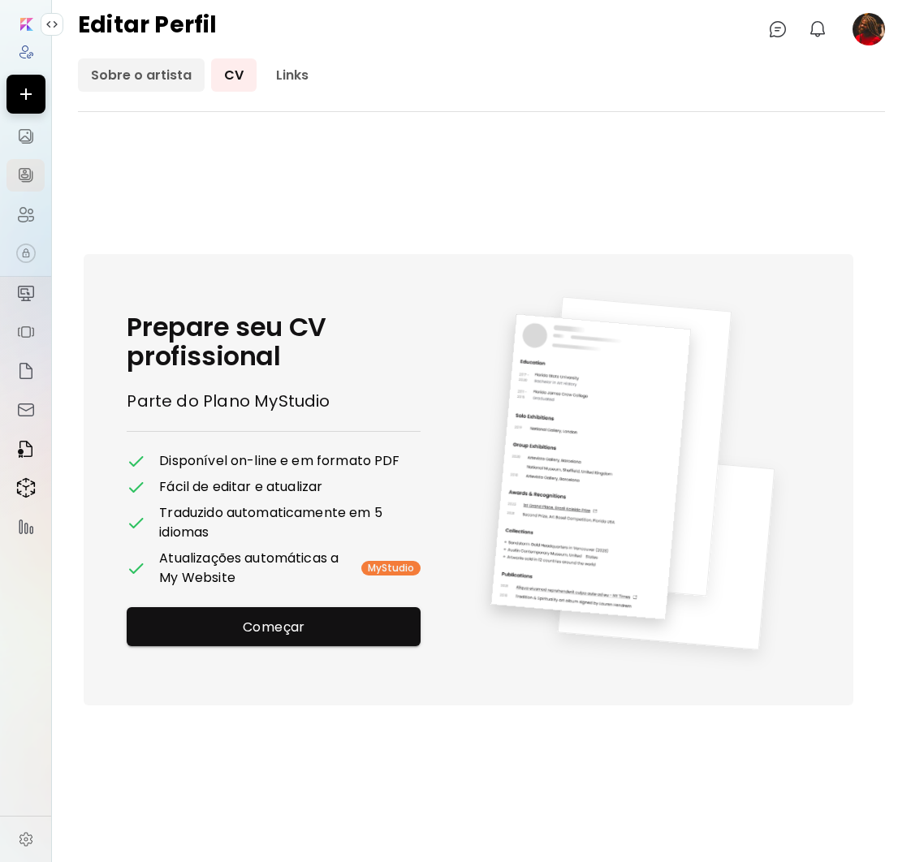
click at [147, 74] on link "Sobre o artista" at bounding box center [141, 74] width 127 height 33
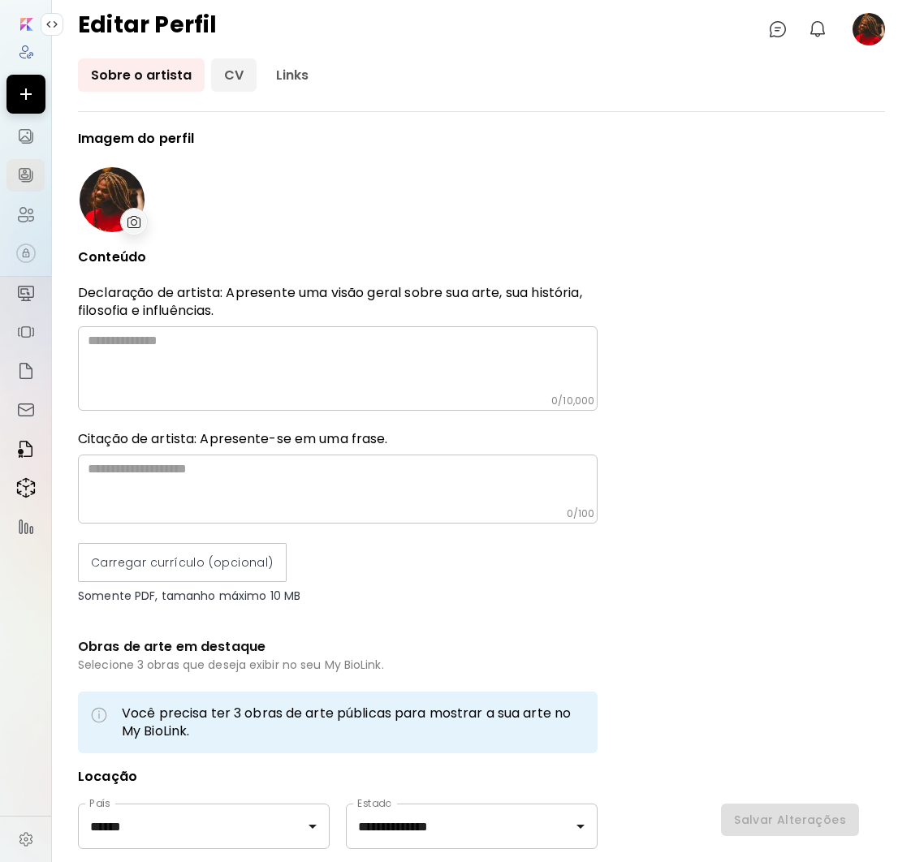
click at [226, 82] on link "CV" at bounding box center [233, 74] width 45 height 33
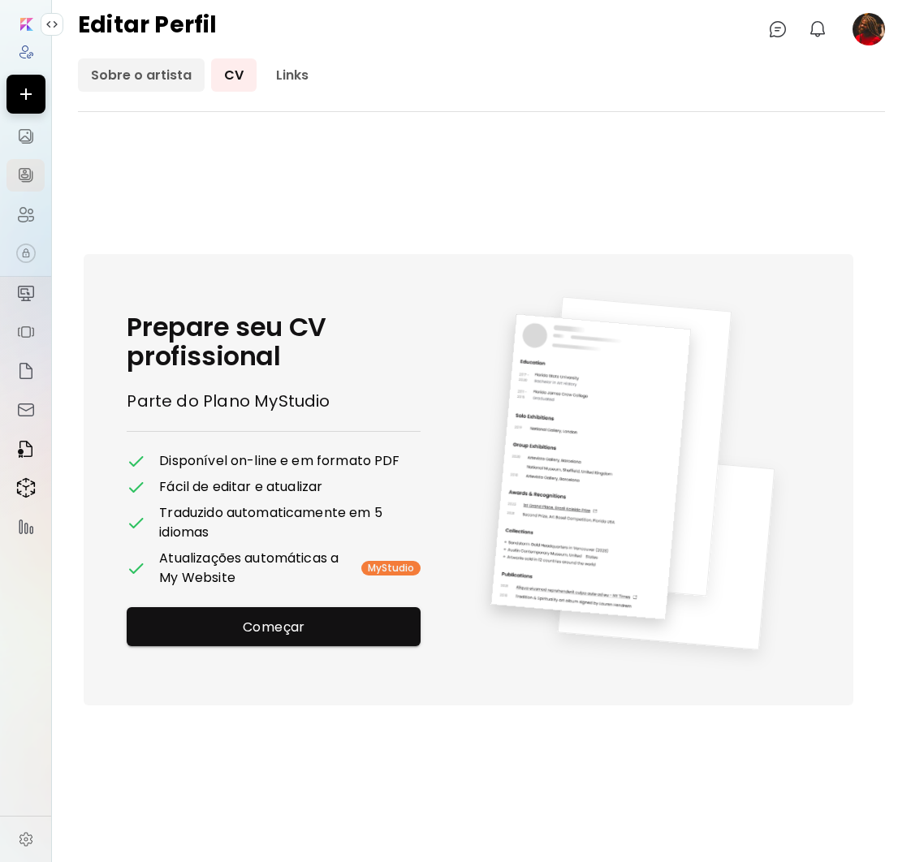
click at [153, 77] on link "Sobre o artista" at bounding box center [141, 74] width 127 height 33
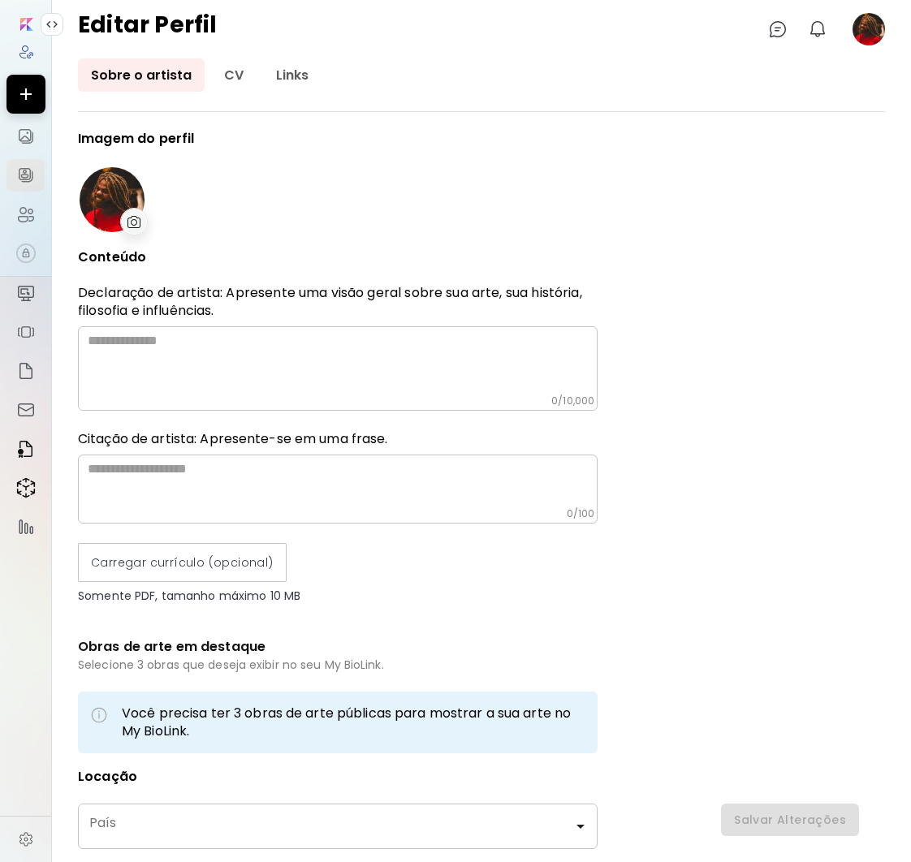
type input "******"
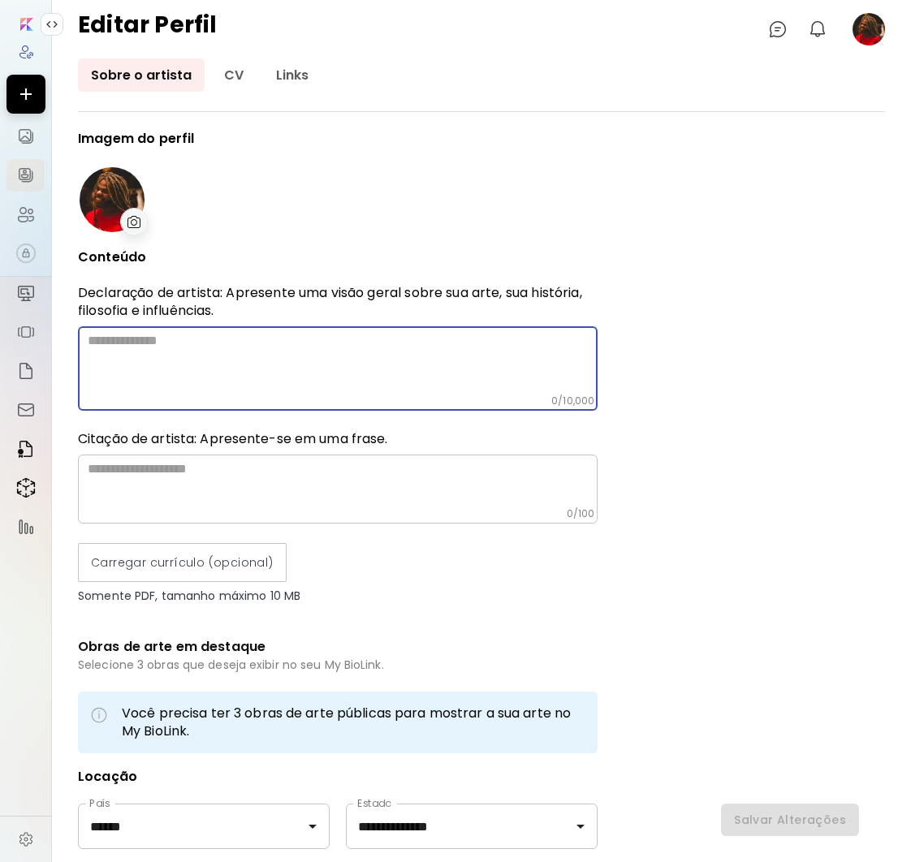
click at [149, 371] on textarea at bounding box center [343, 364] width 510 height 62
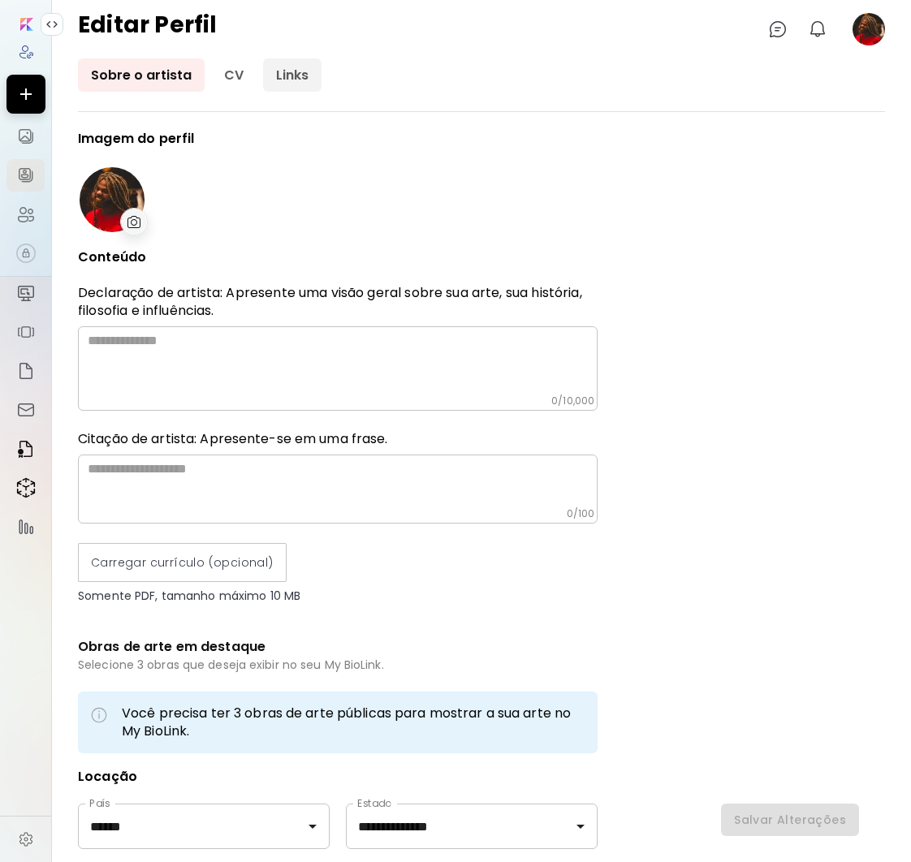
click at [283, 77] on link "Links" at bounding box center [292, 74] width 58 height 33
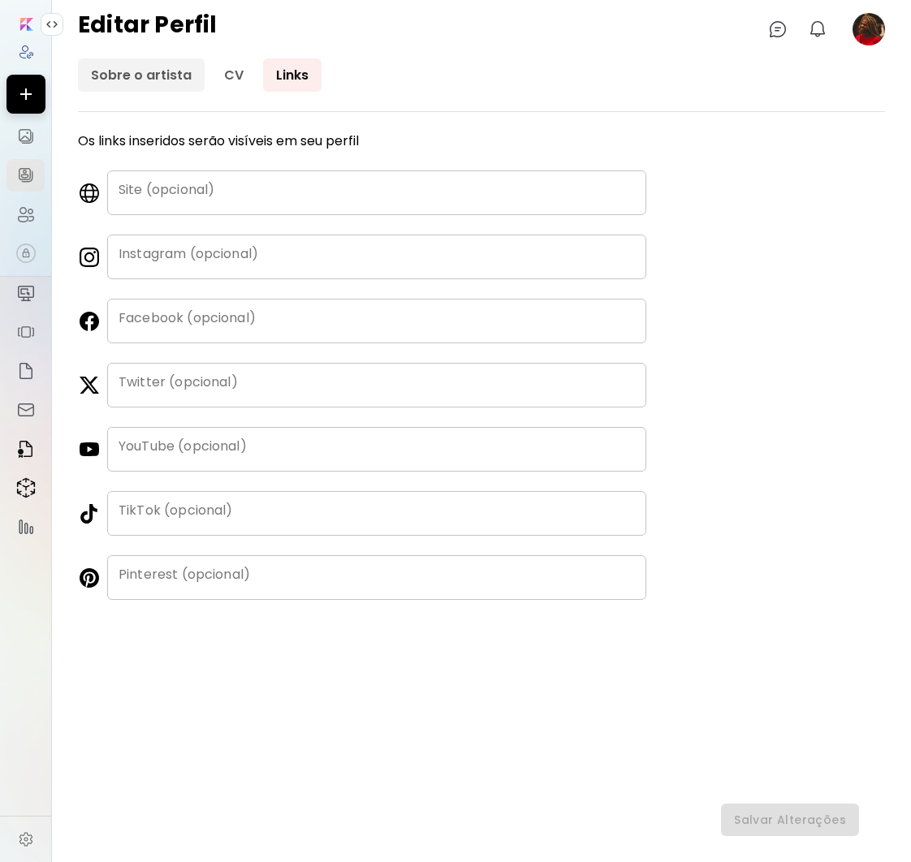
click at [151, 67] on link "Sobre o artista" at bounding box center [141, 74] width 127 height 33
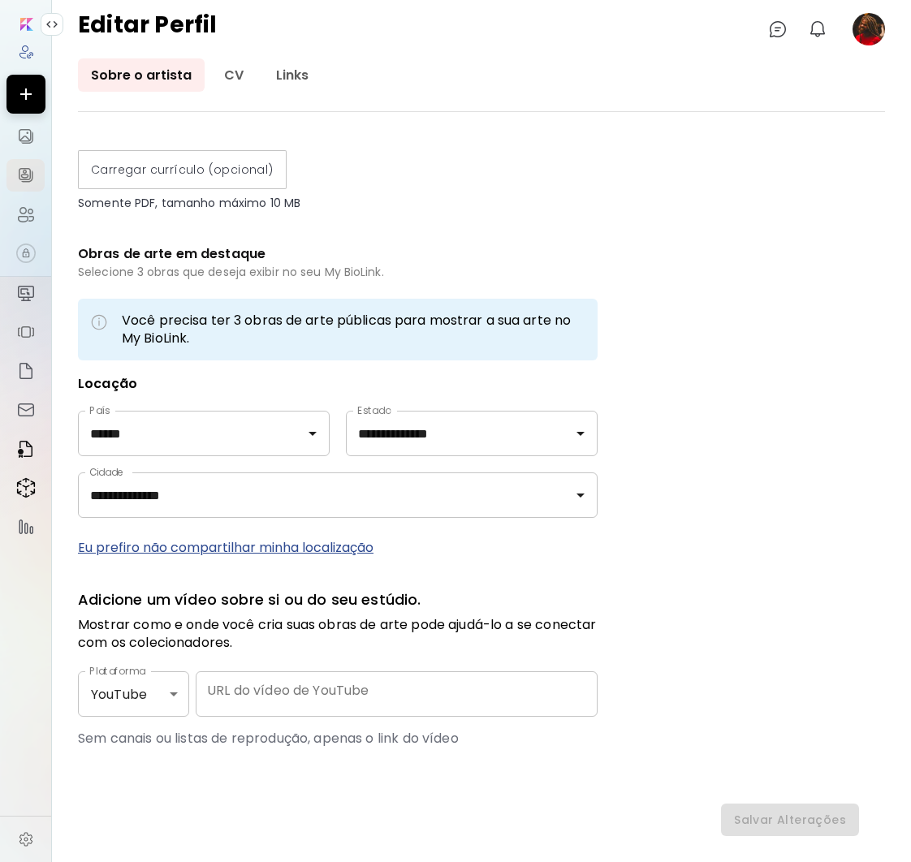
scroll to position [401, 0]
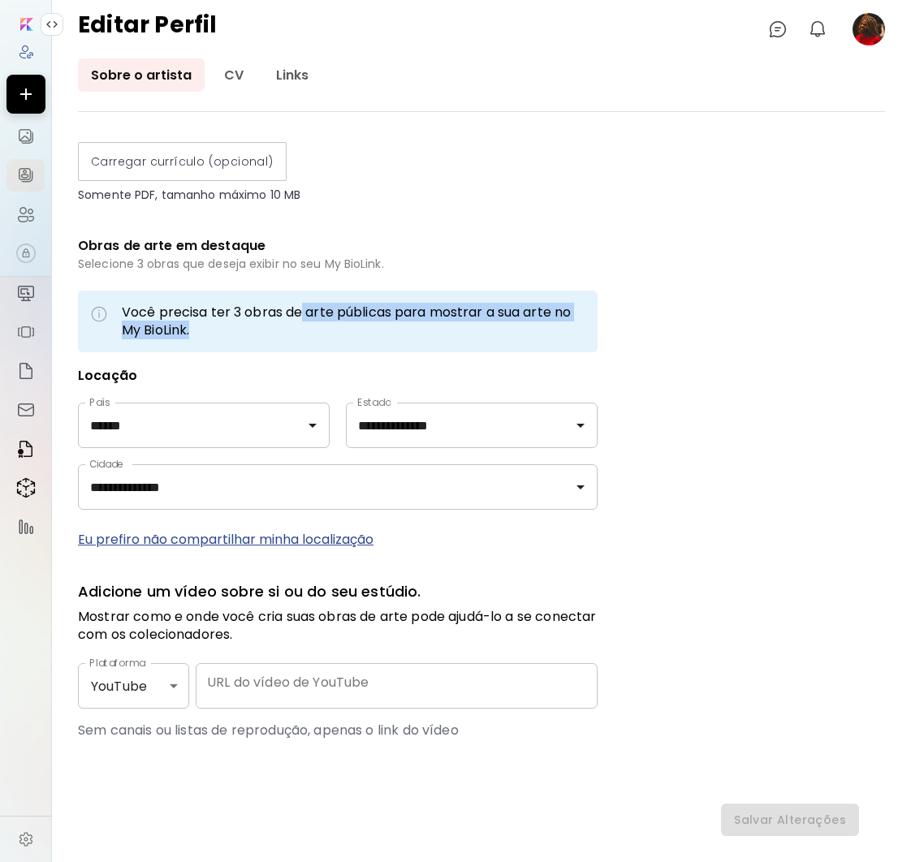
drag, startPoint x: 301, startPoint y: 306, endPoint x: 587, endPoint y: 325, distance: 286.4
click at [581, 324] on h6 "Você precisa ter 3 obras de arte públicas para mostrar a sua arte no My BioLink." at bounding box center [353, 322] width 463 height 36
click at [642, 343] on div "**********" at bounding box center [481, 496] width 807 height 729
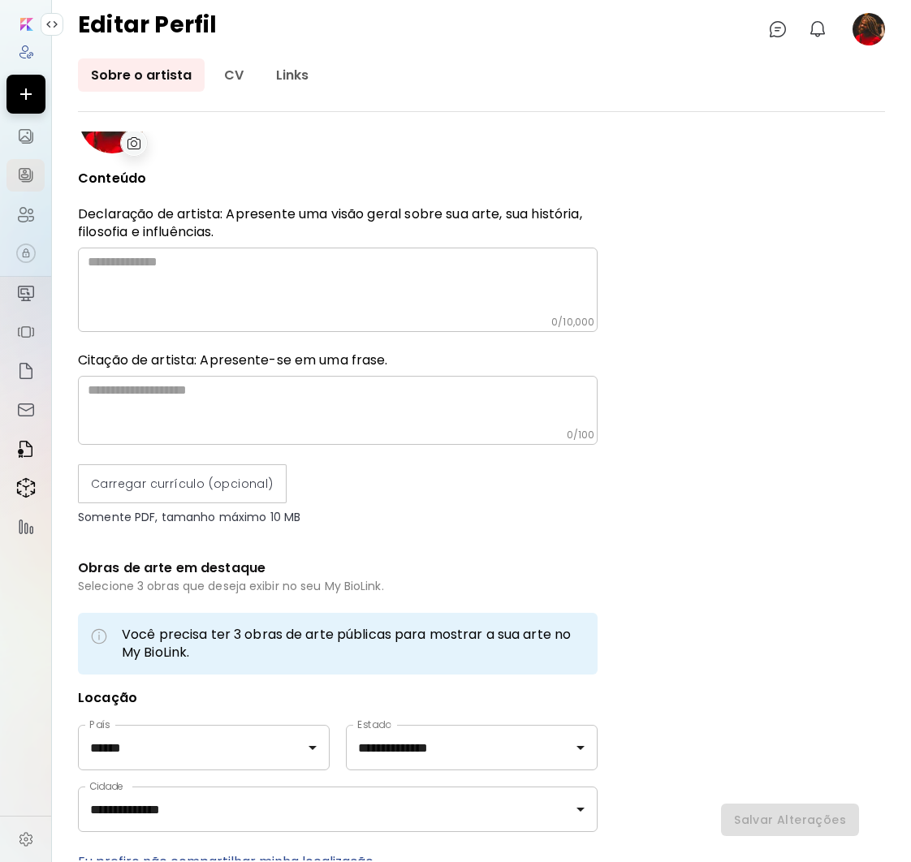
scroll to position [0, 0]
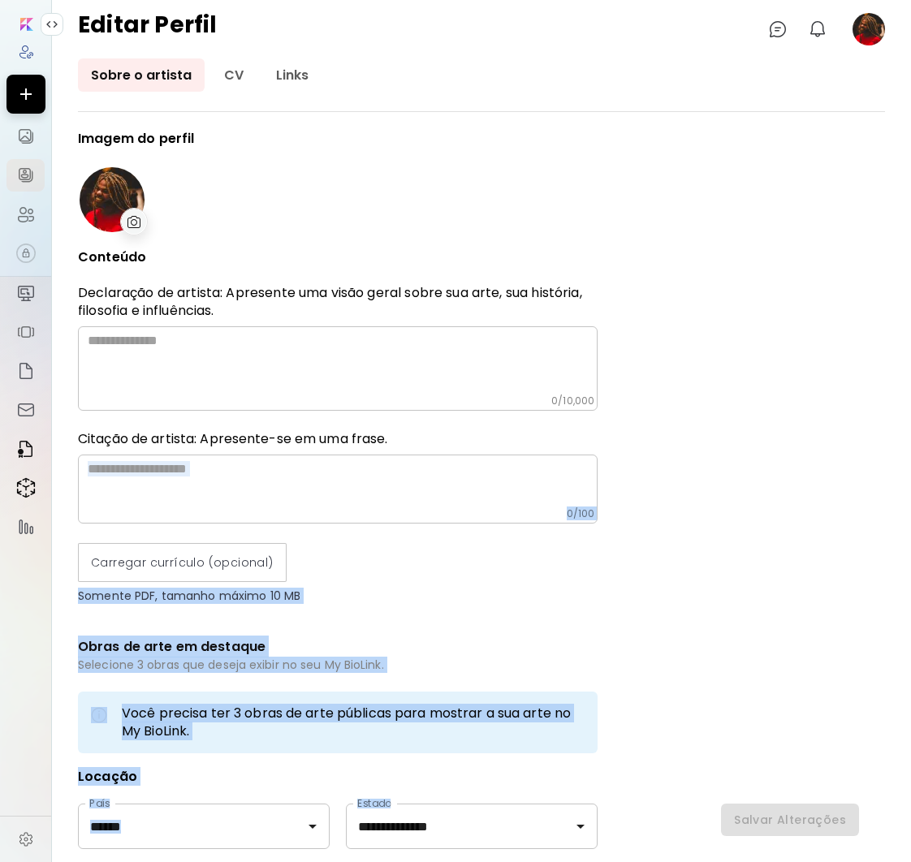
drag, startPoint x: 676, startPoint y: 422, endPoint x: 630, endPoint y: 466, distance: 63.2
click at [660, 511] on div "**********" at bounding box center [481, 496] width 807 height 729
